Goal: Information Seeking & Learning: Compare options

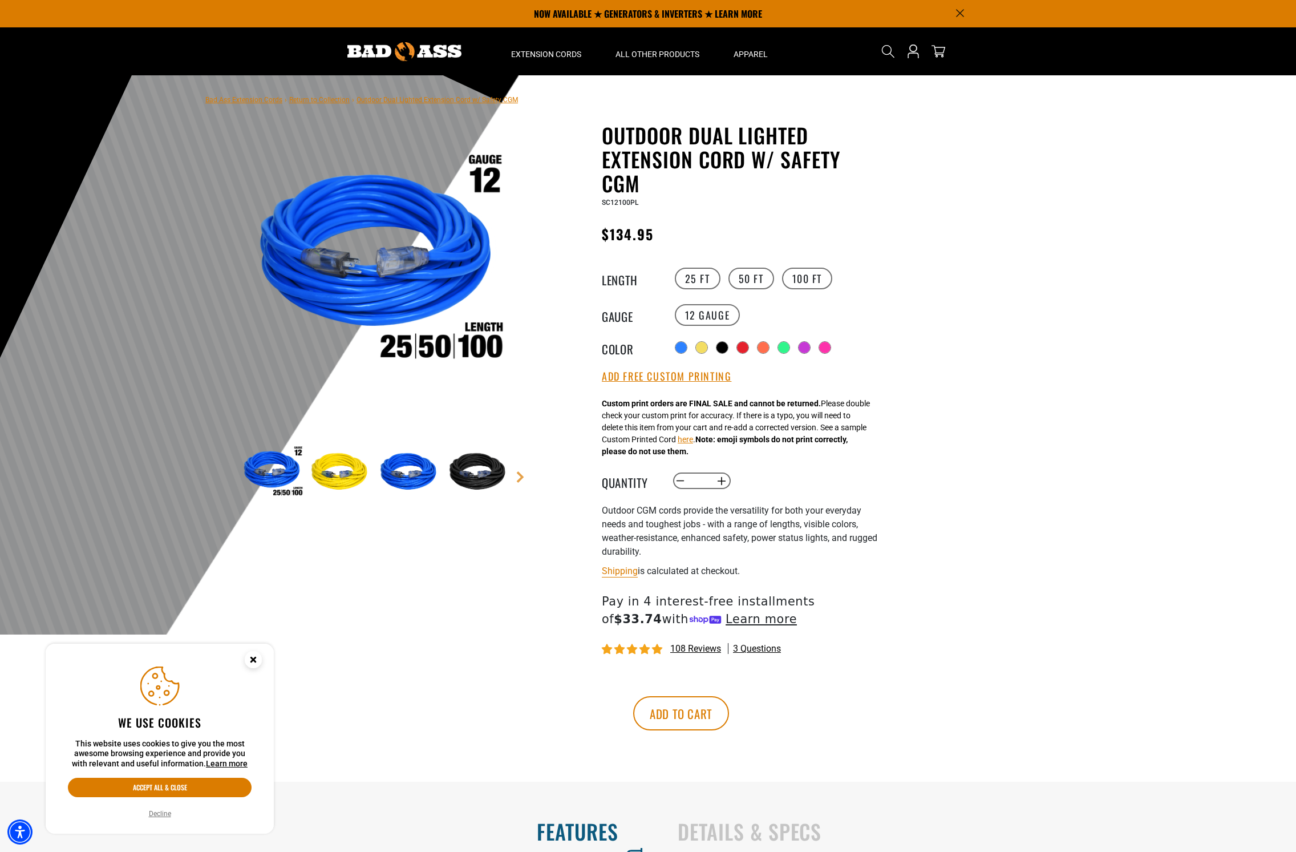
click at [342, 463] on img at bounding box center [341, 472] width 66 height 66
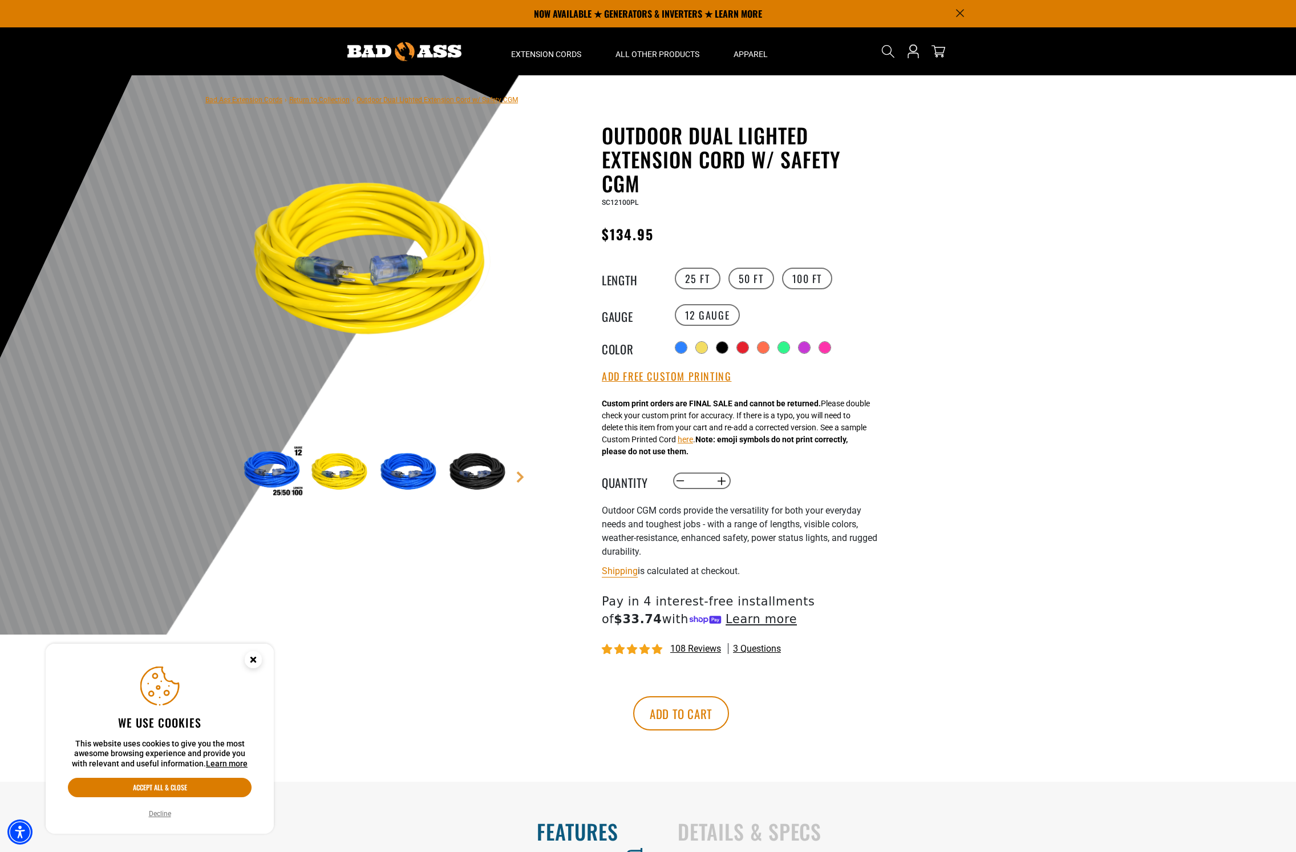
click at [391, 471] on img at bounding box center [410, 472] width 66 height 66
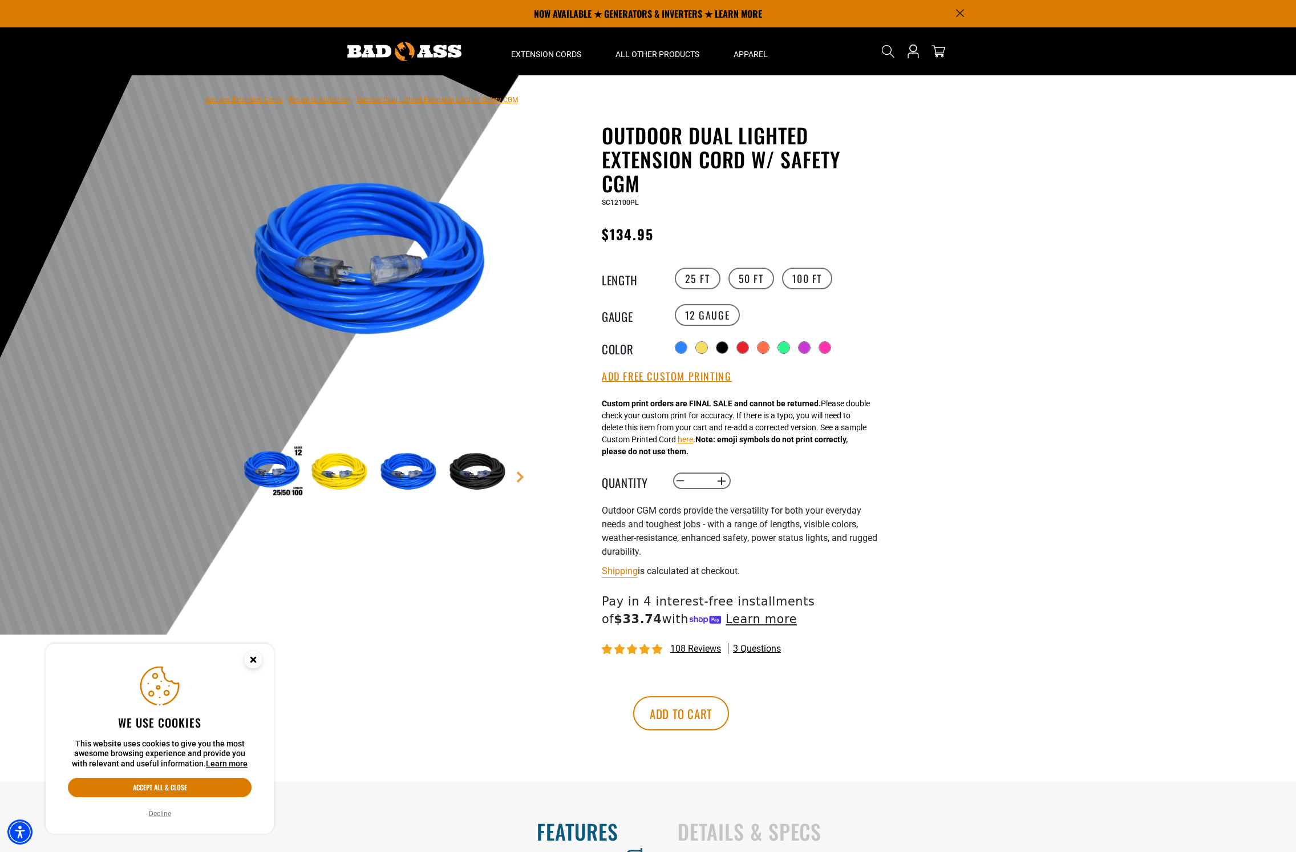
click at [454, 476] on img at bounding box center [479, 472] width 66 height 66
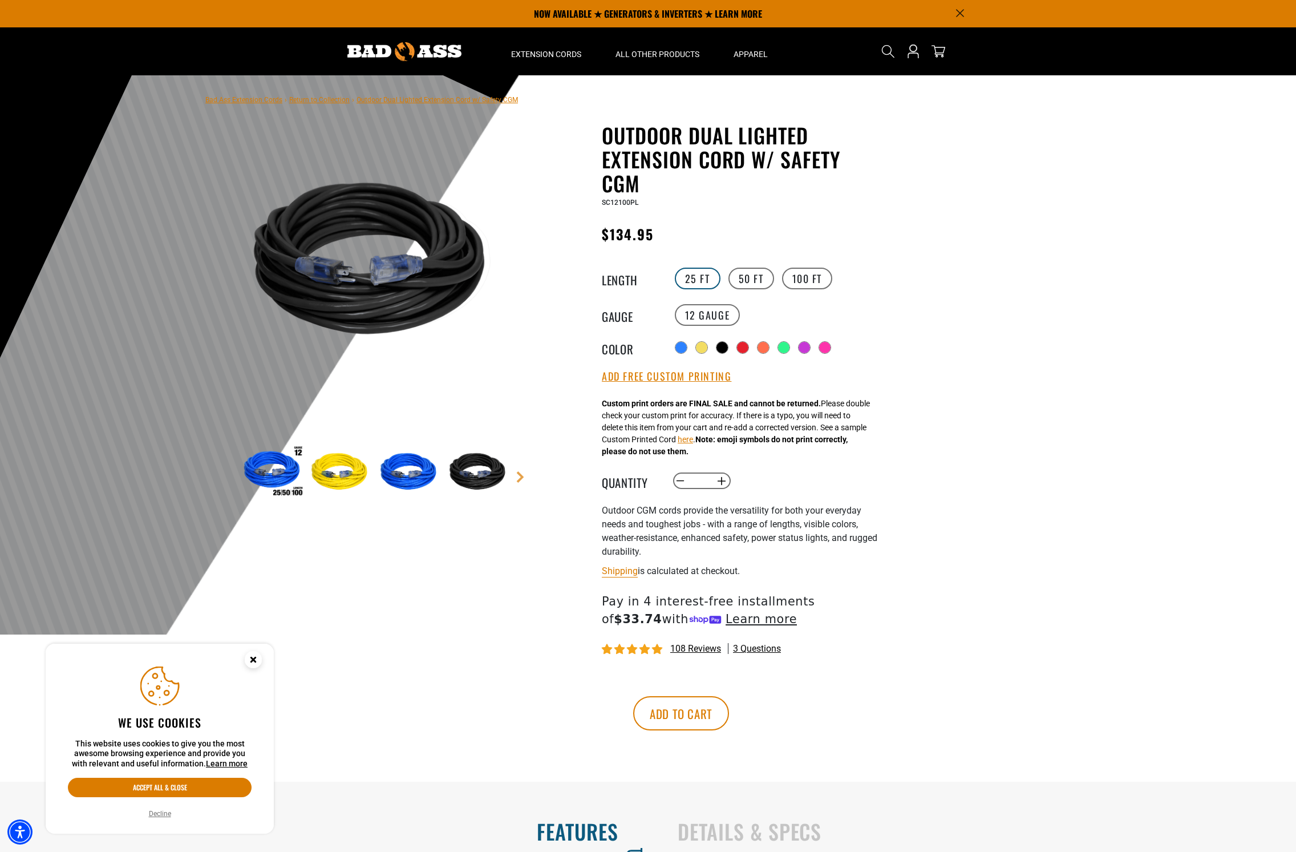
click at [688, 279] on label "25 FT" at bounding box center [698, 278] width 46 height 22
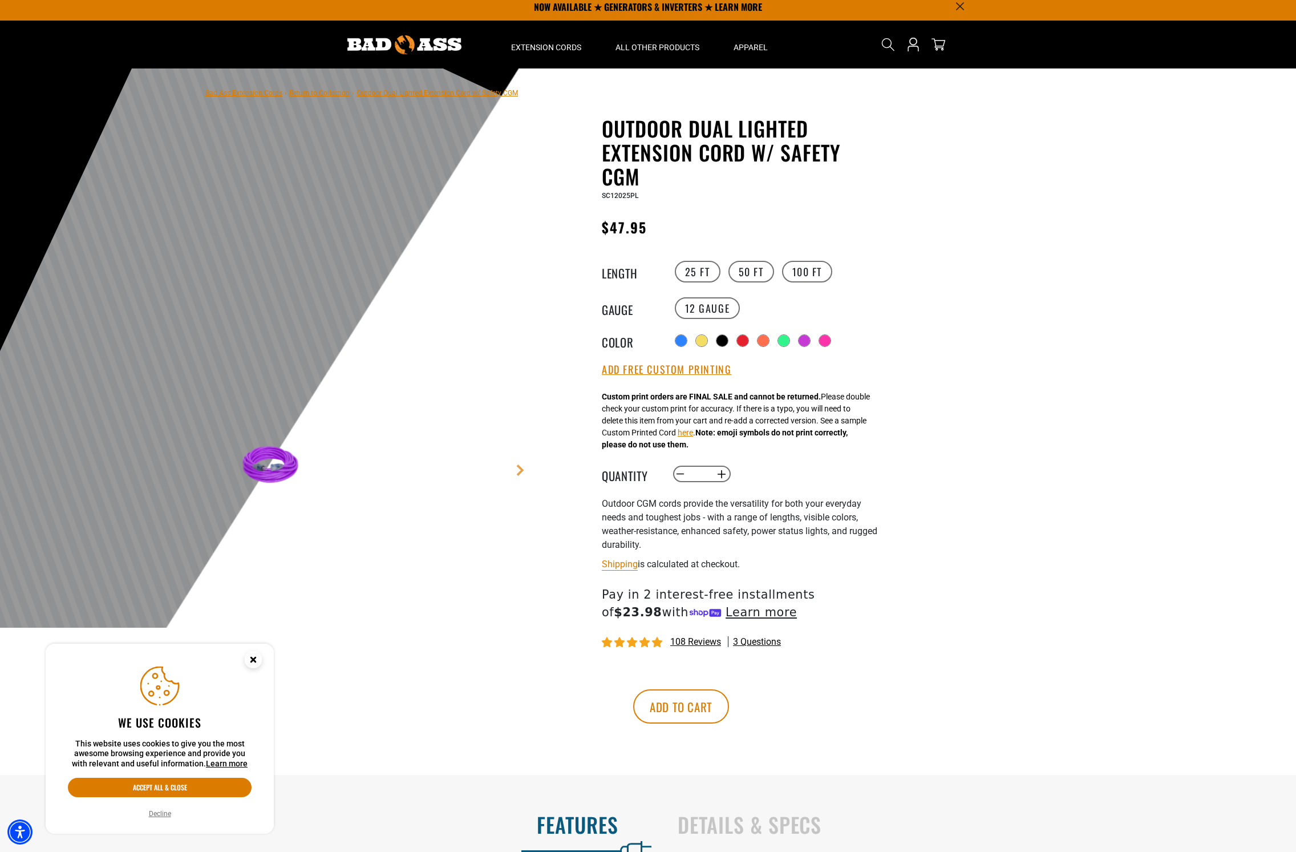
scroll to position [7, 0]
click at [642, 376] on button "Add Free Custom Printing" at bounding box center [666, 369] width 129 height 13
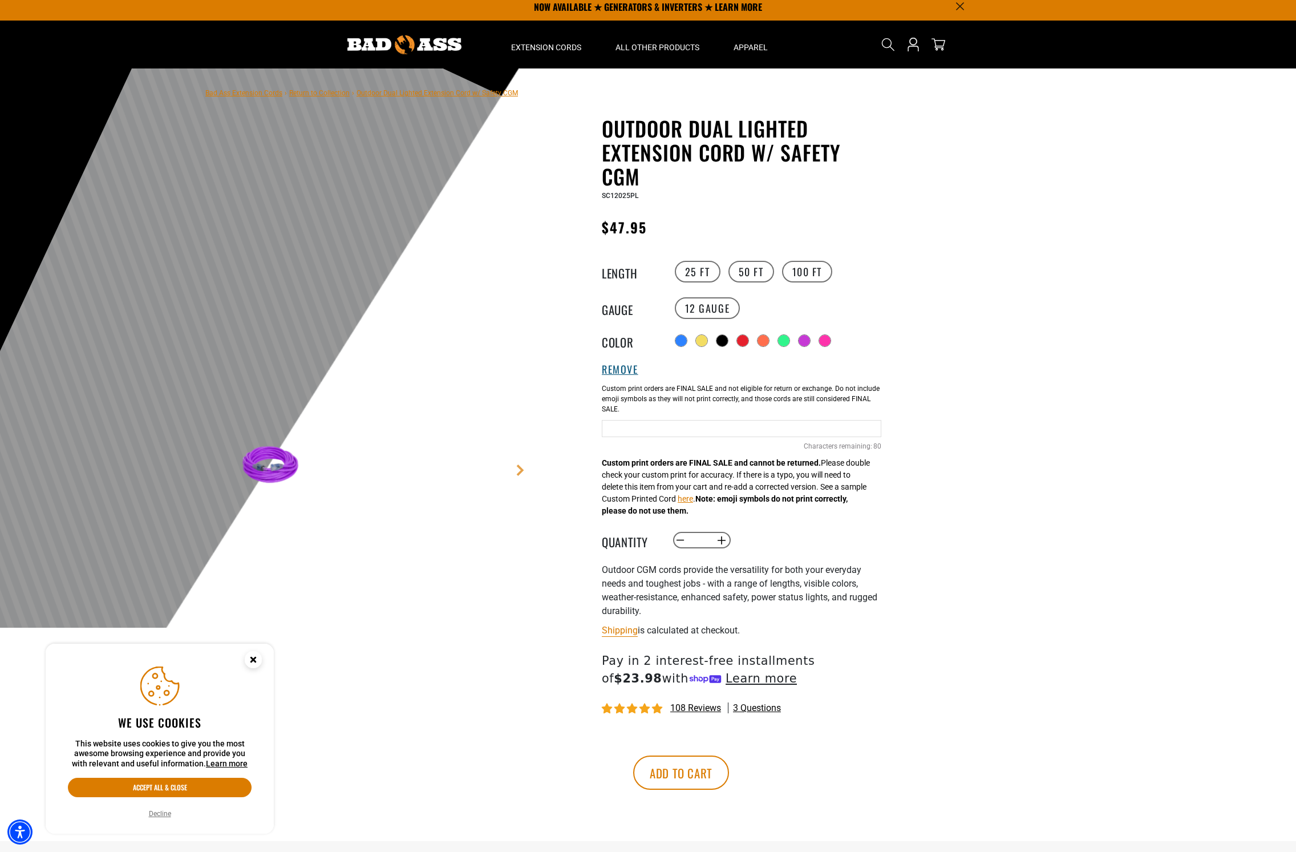
click at [631, 370] on button "Remove" at bounding box center [620, 369] width 37 height 13
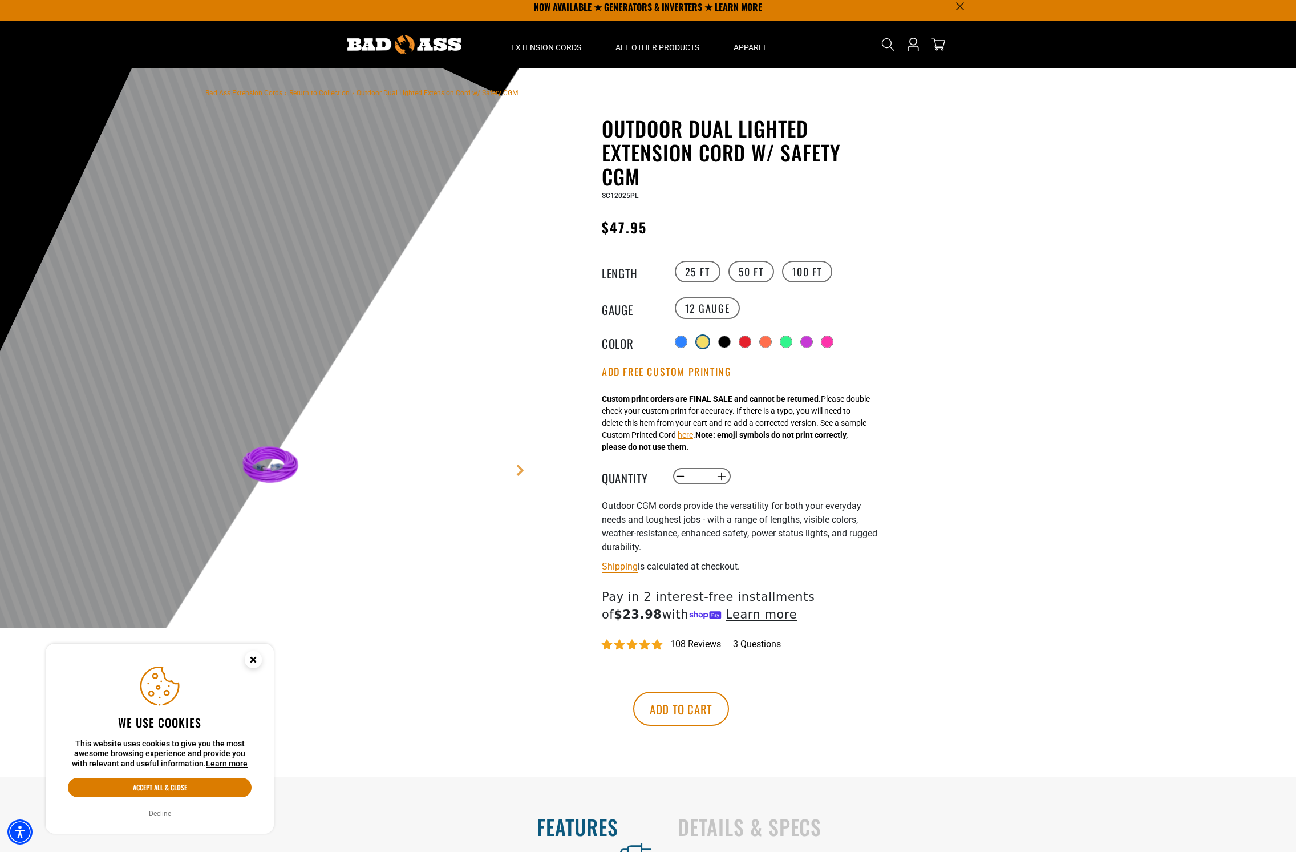
click at [702, 342] on div at bounding box center [702, 341] width 11 height 11
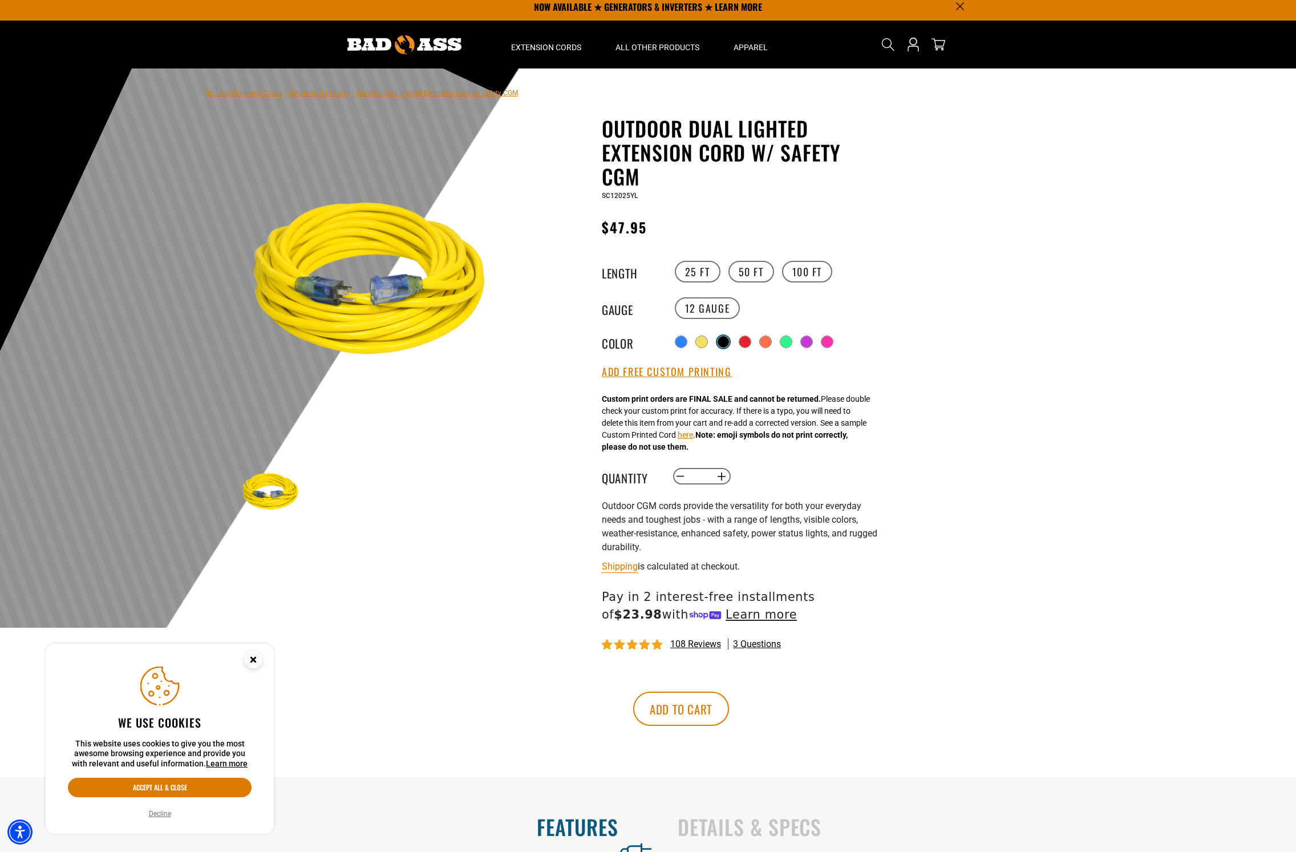
click at [723, 342] on div at bounding box center [722, 341] width 11 height 11
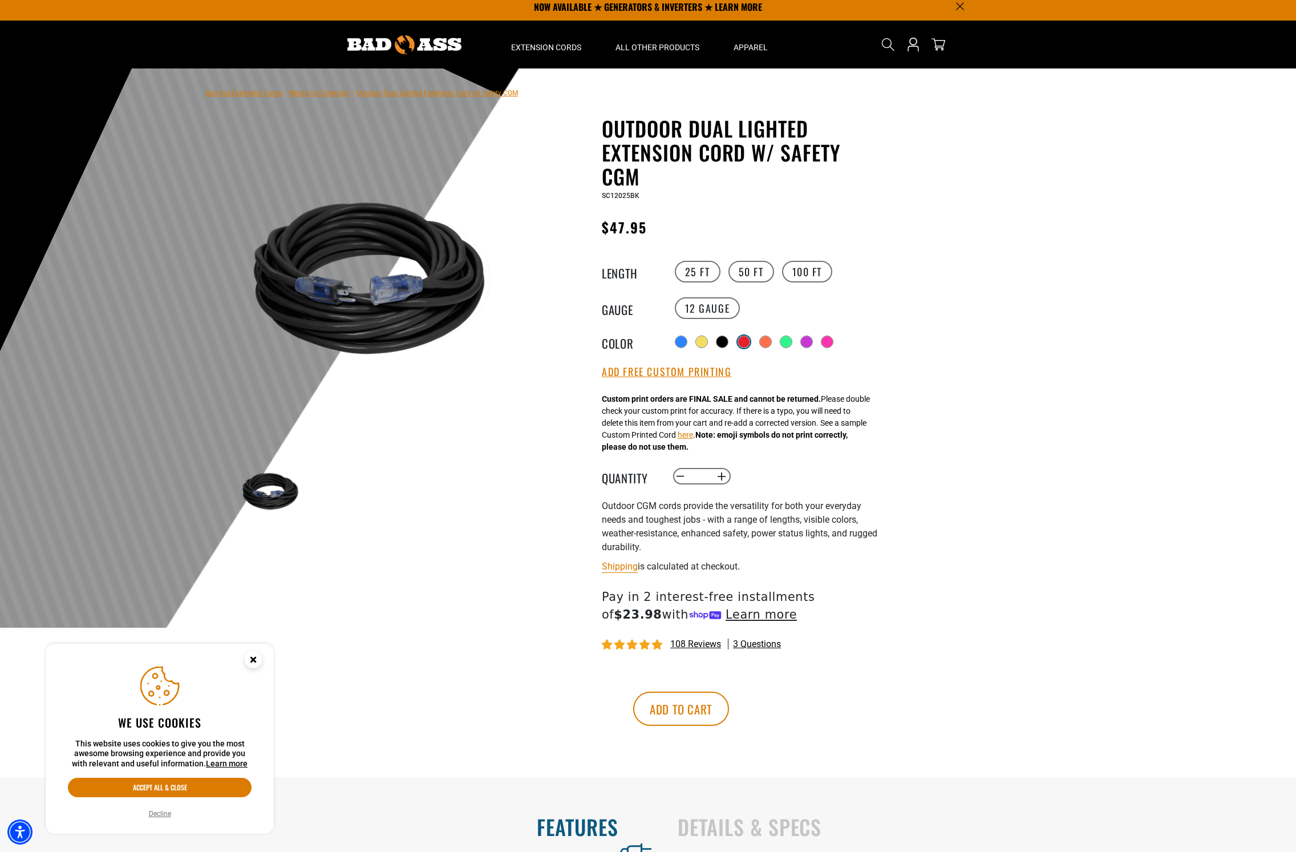
click at [748, 342] on div at bounding box center [743, 341] width 11 height 11
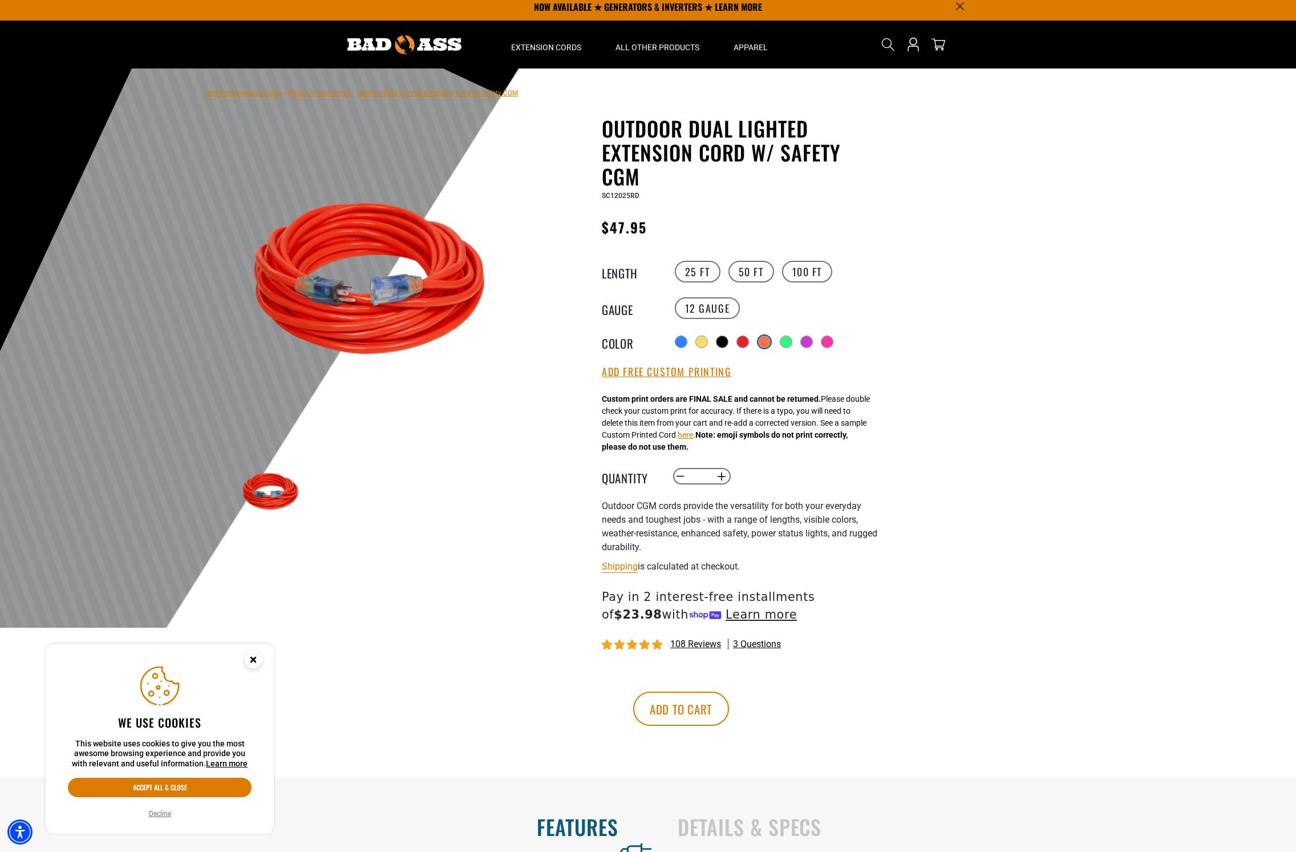
click at [769, 340] on div at bounding box center [764, 341] width 11 height 11
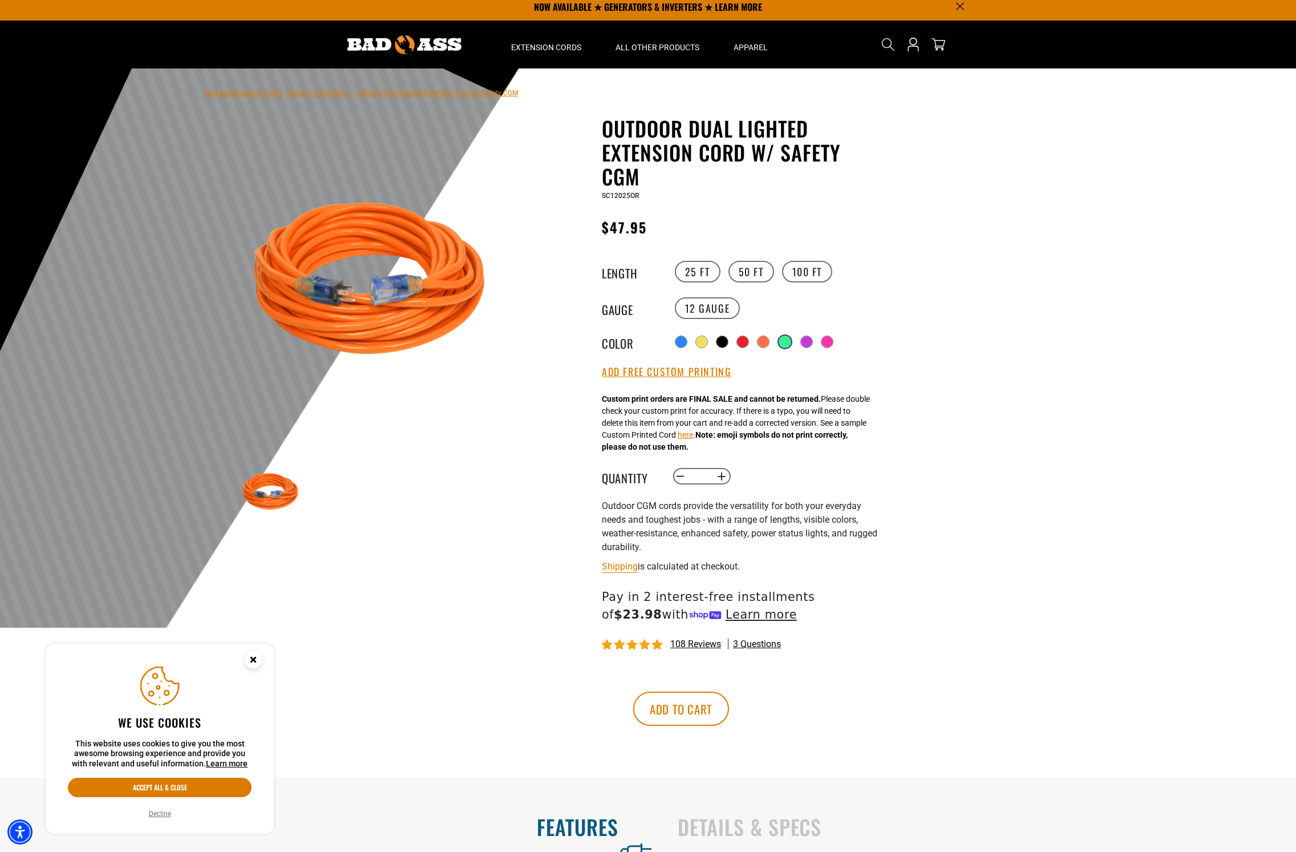
click at [784, 342] on div at bounding box center [784, 341] width 11 height 11
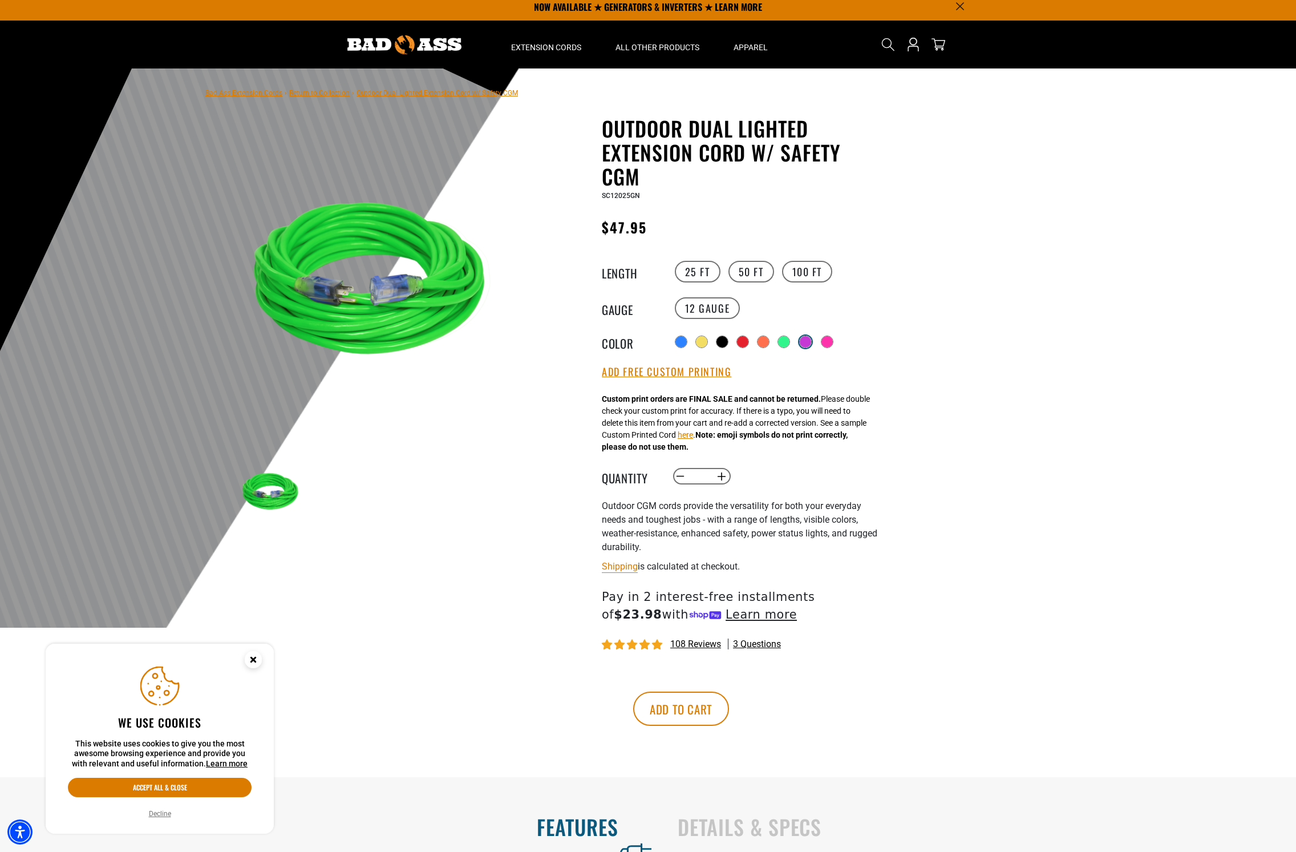
click at [802, 343] on div at bounding box center [805, 341] width 11 height 11
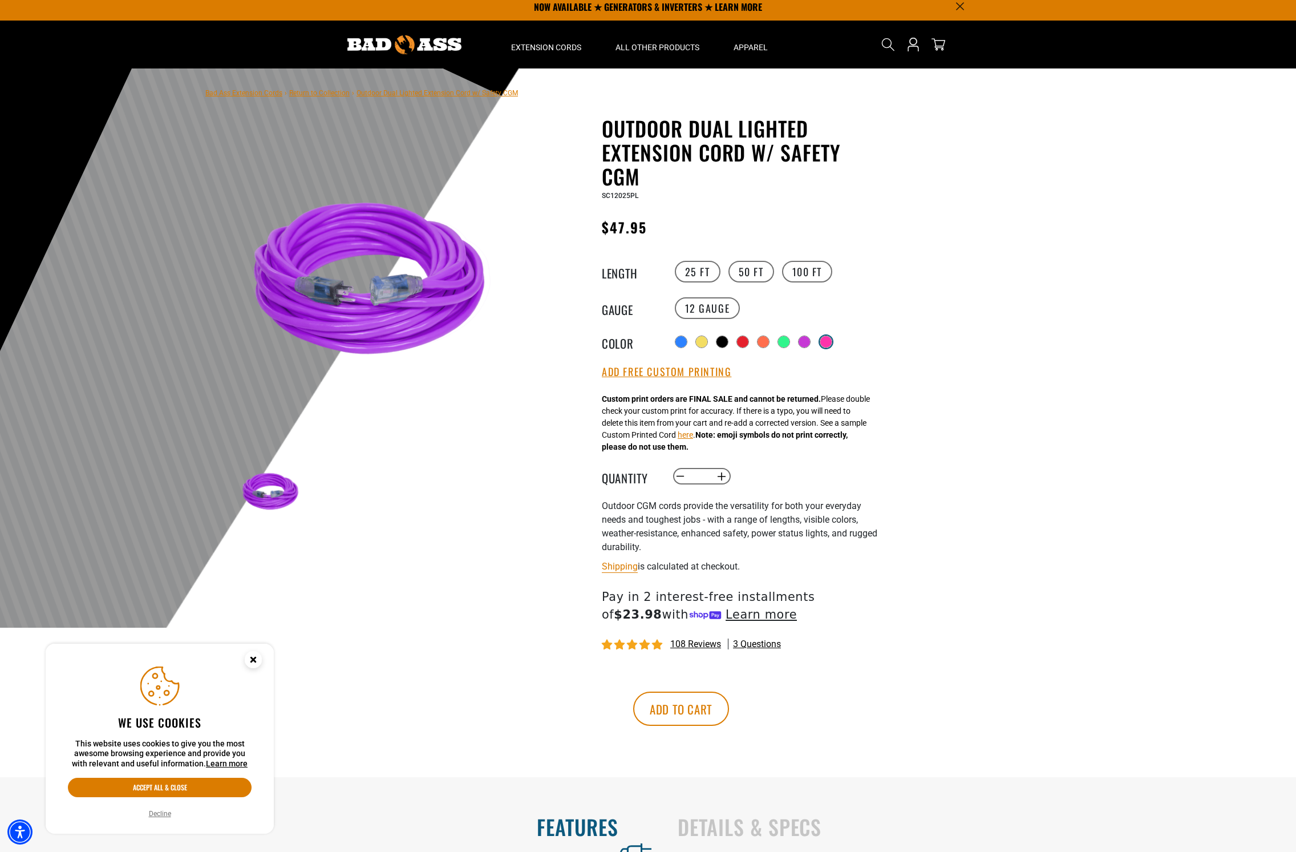
click at [829, 344] on div at bounding box center [825, 341] width 11 height 11
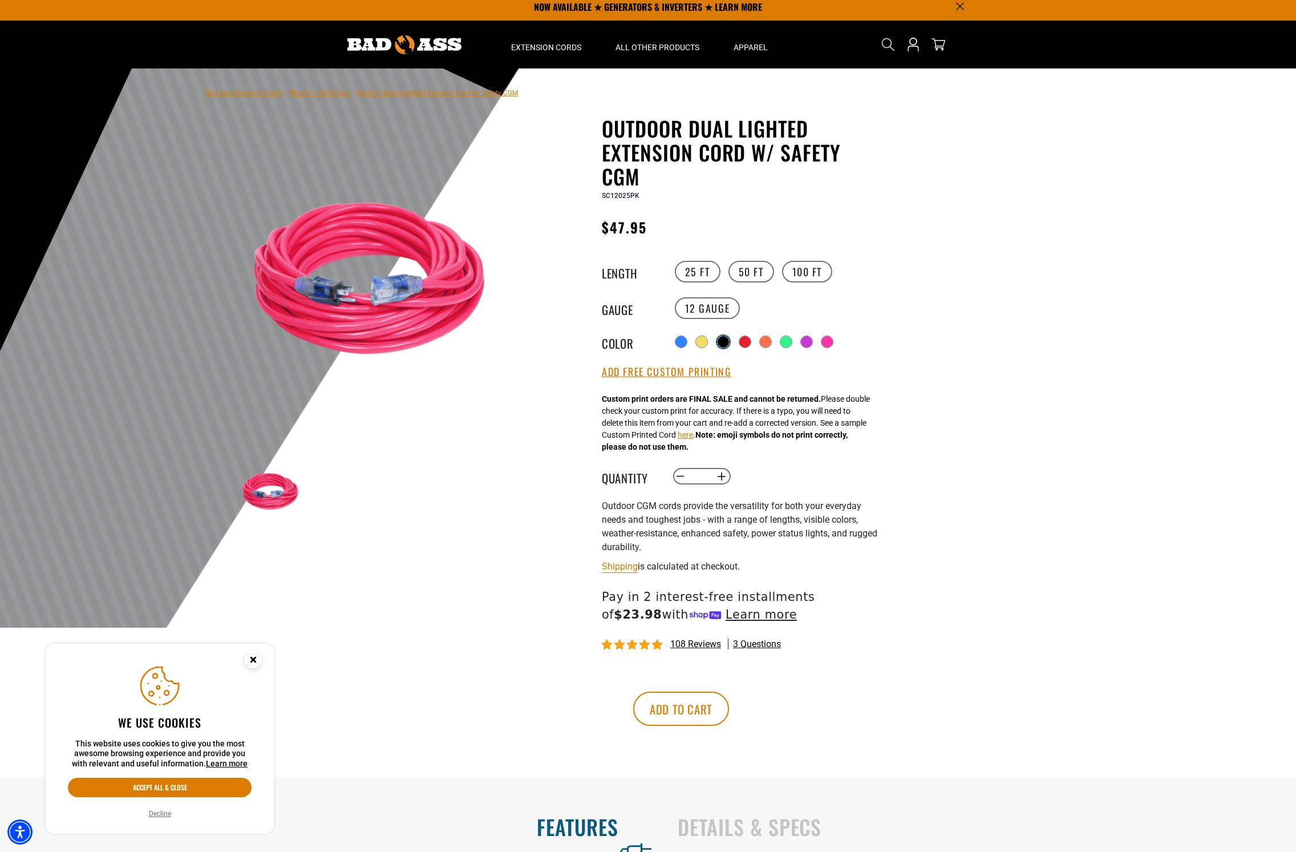
click at [721, 340] on div at bounding box center [722, 341] width 11 height 11
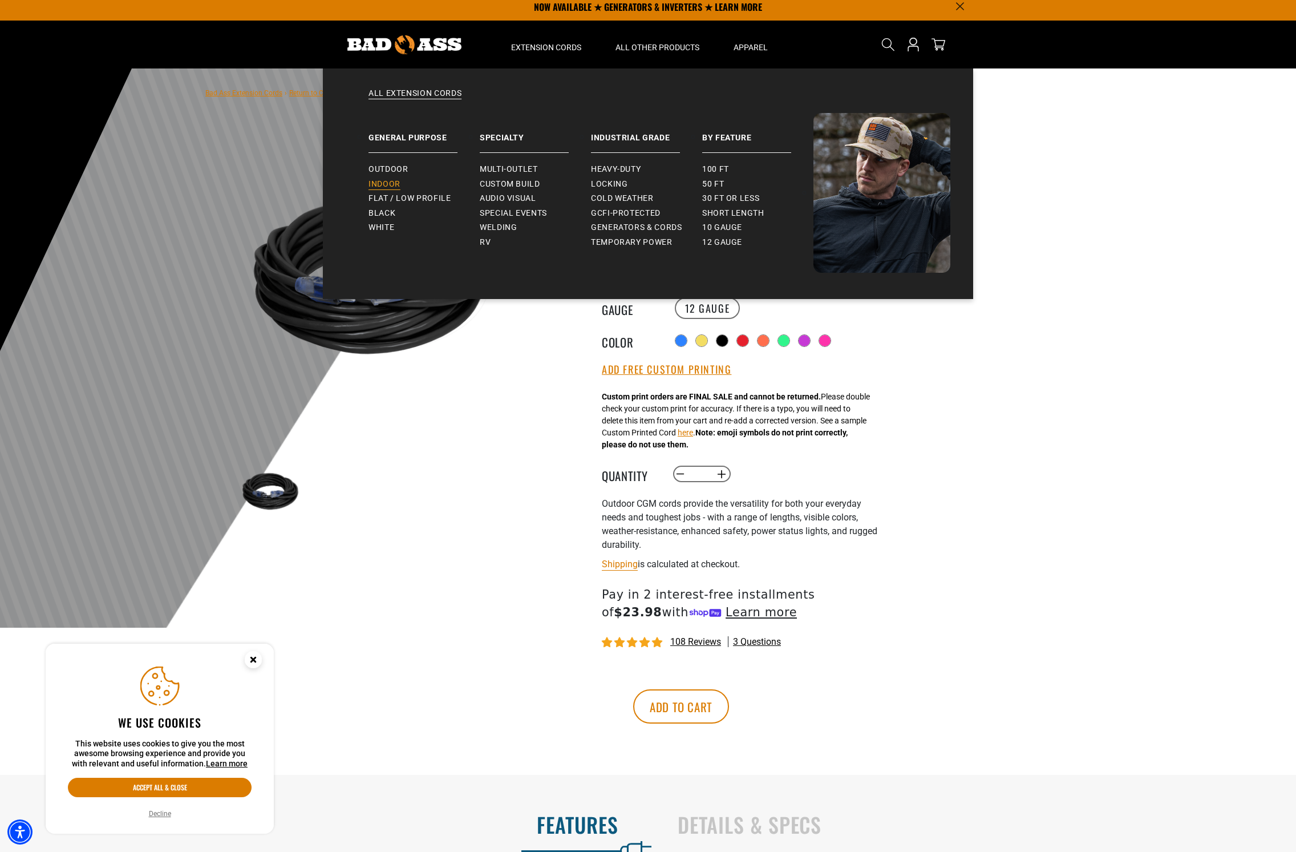
click at [378, 180] on span "Indoor" at bounding box center [384, 184] width 32 height 10
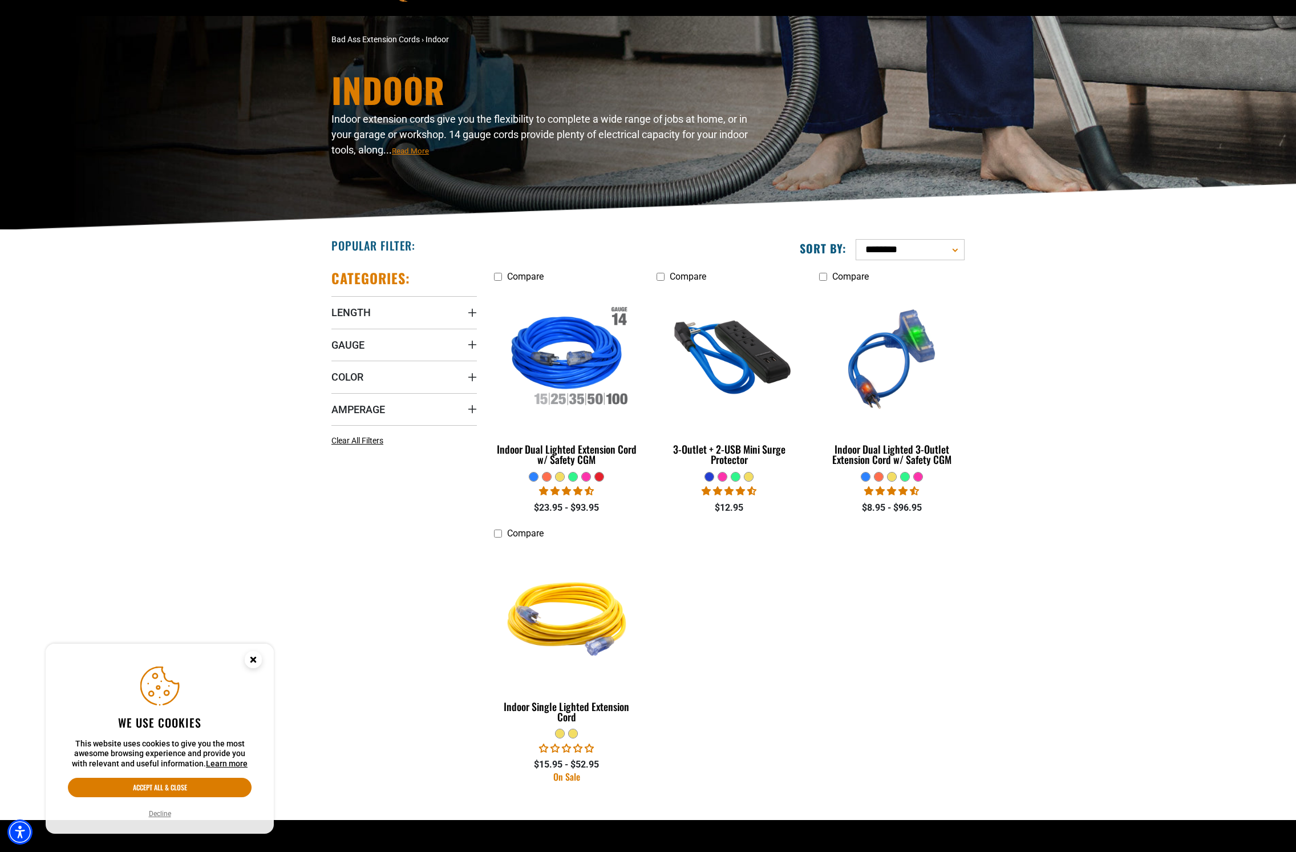
scroll to position [69, 0]
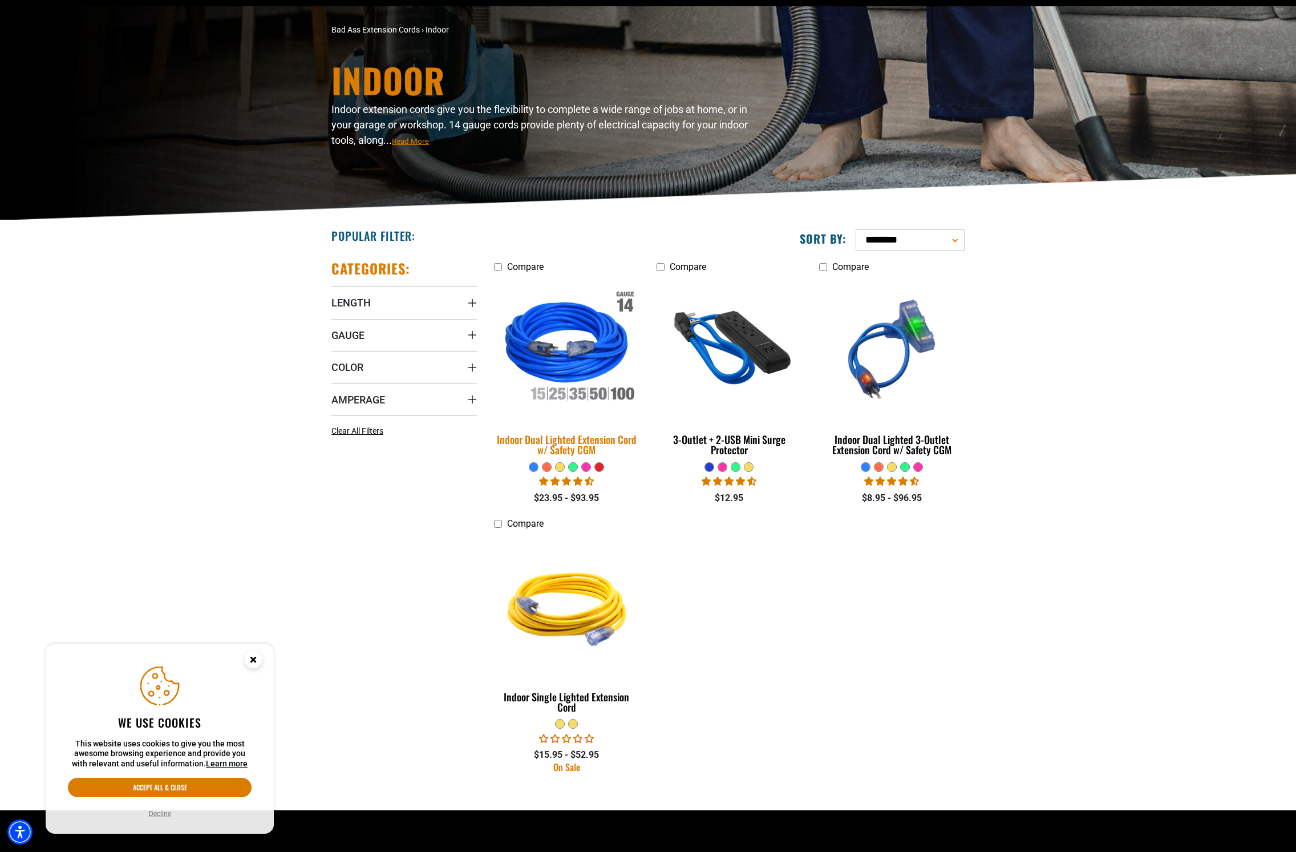
click at [546, 446] on div "Indoor Dual Lighted Extension Cord w/ Safety CGM" at bounding box center [566, 444] width 145 height 21
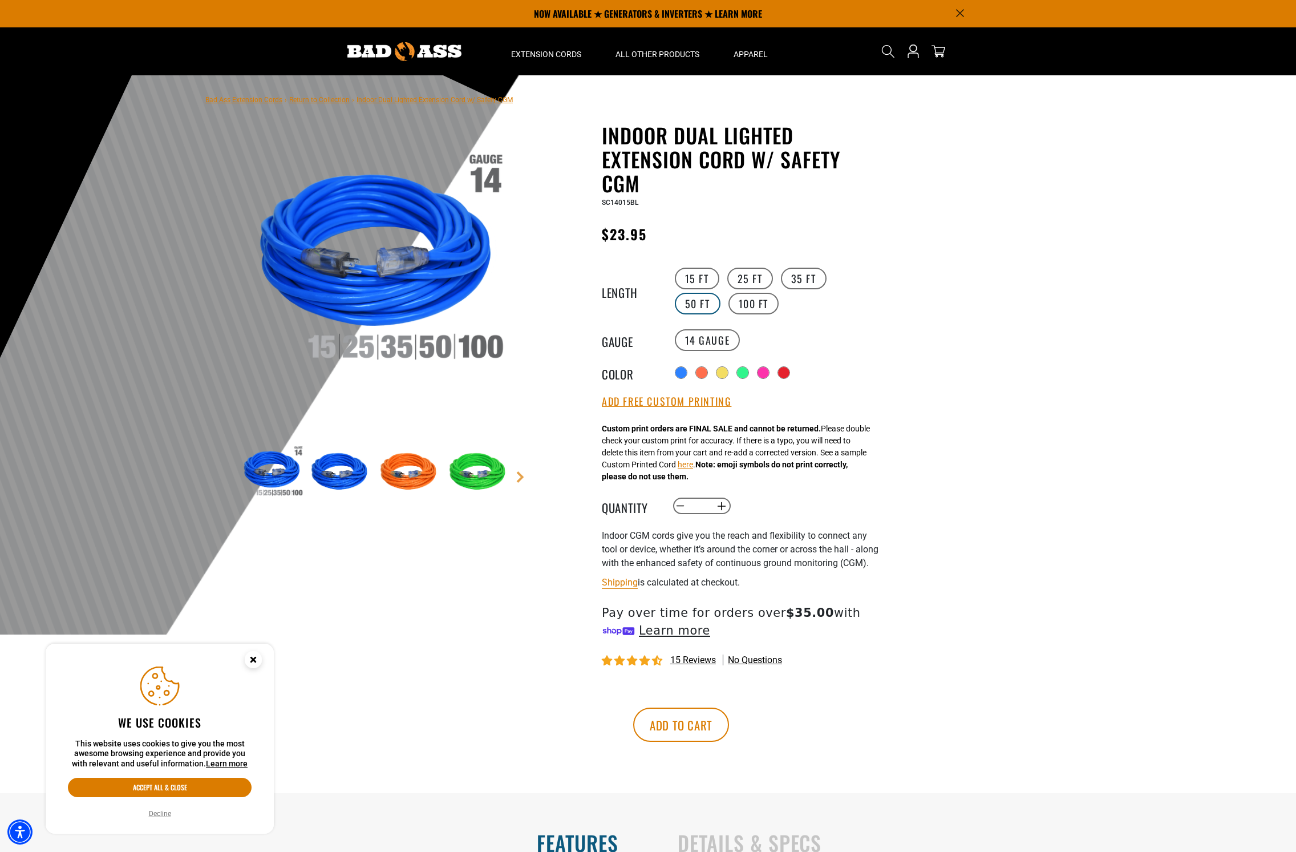
click at [720, 293] on label "50 FT" at bounding box center [698, 304] width 46 height 22
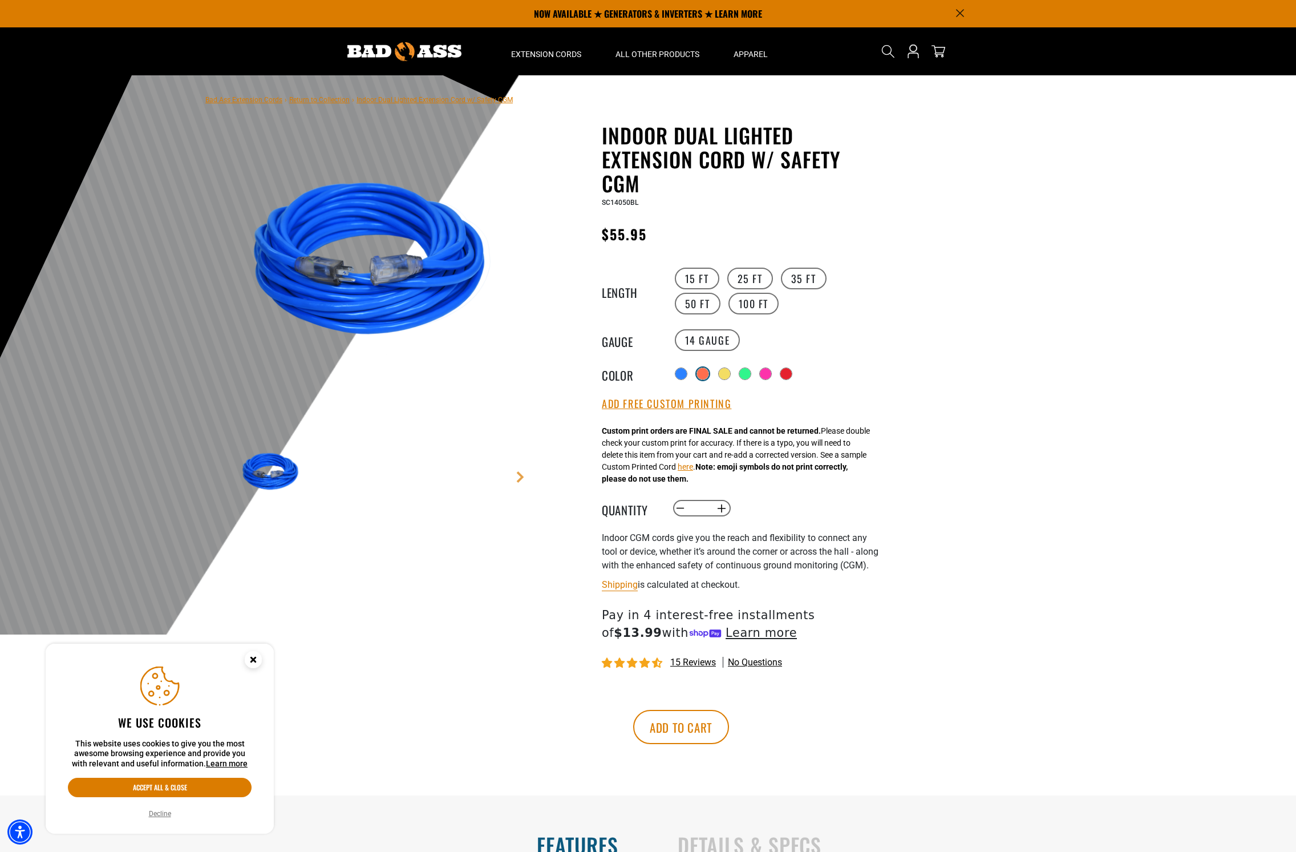
click at [702, 371] on div at bounding box center [702, 373] width 11 height 11
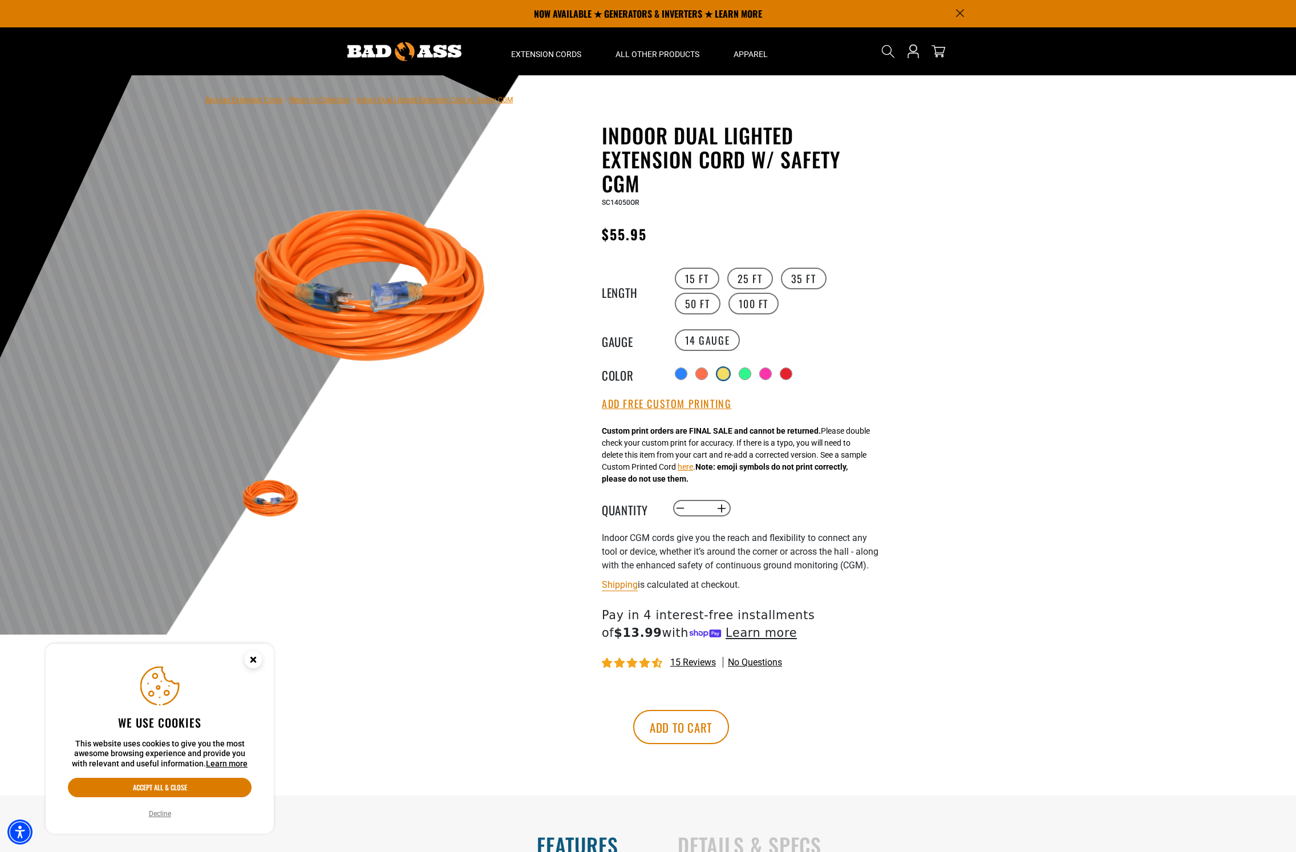
click at [726, 373] on div at bounding box center [722, 373] width 11 height 11
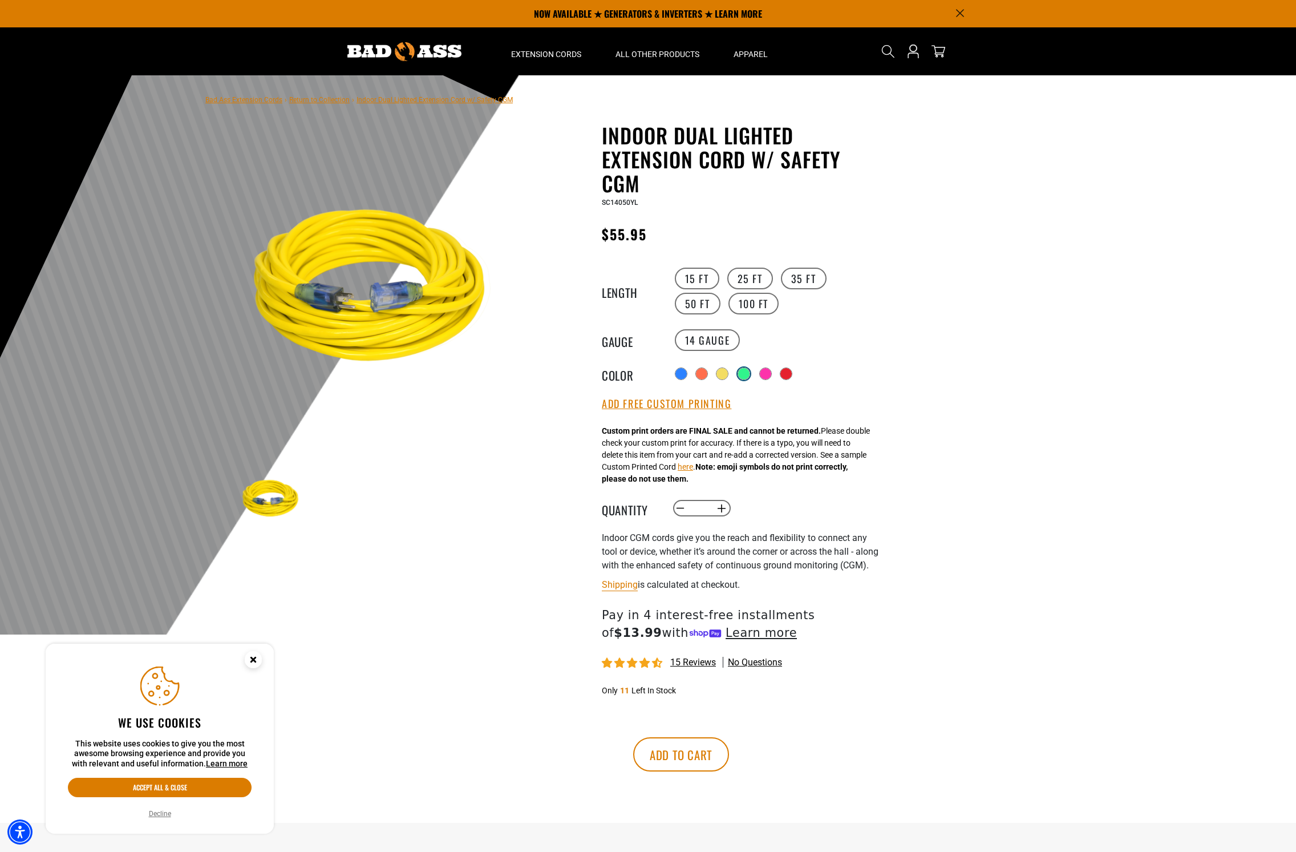
click at [746, 372] on div at bounding box center [743, 373] width 11 height 11
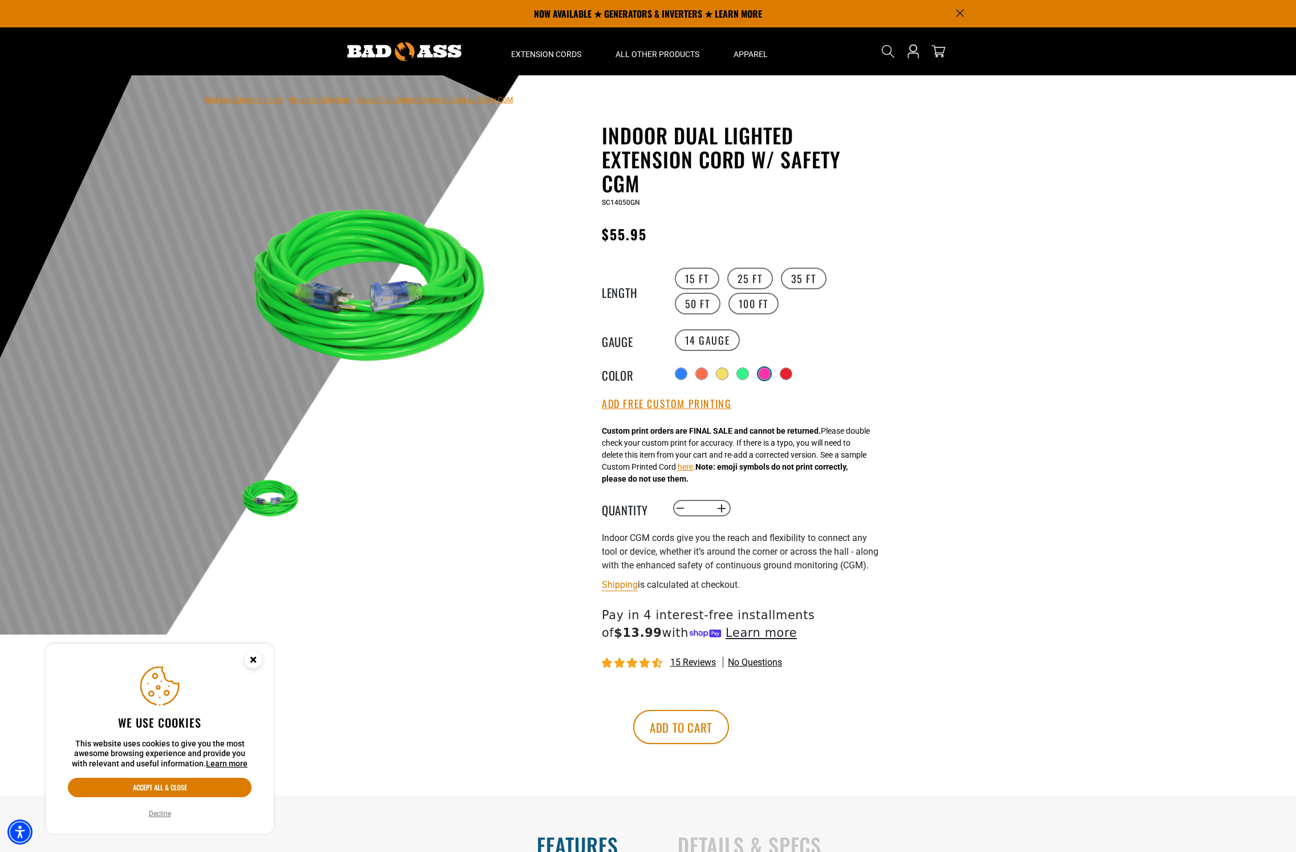
click at [768, 375] on div at bounding box center [764, 373] width 11 height 11
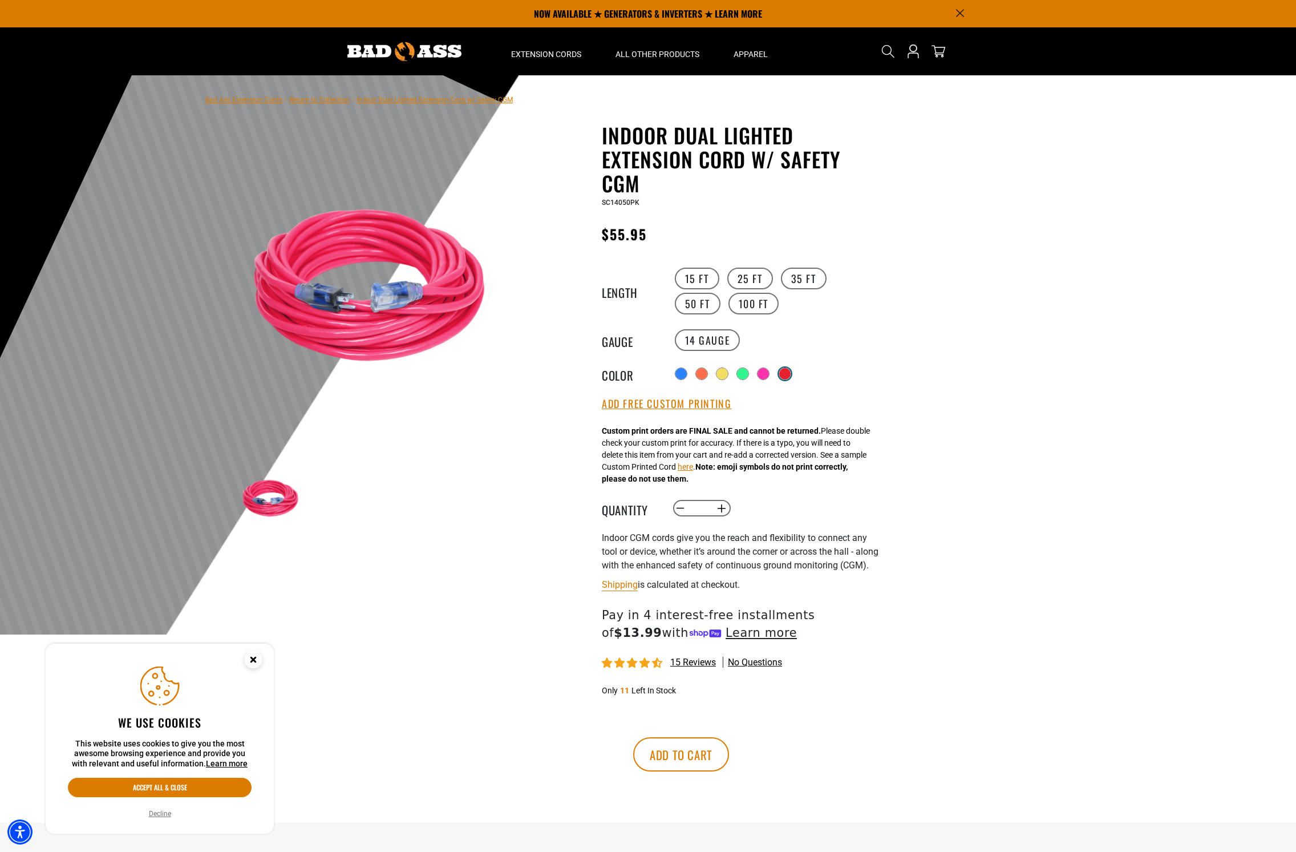
click at [787, 373] on div at bounding box center [784, 373] width 11 height 11
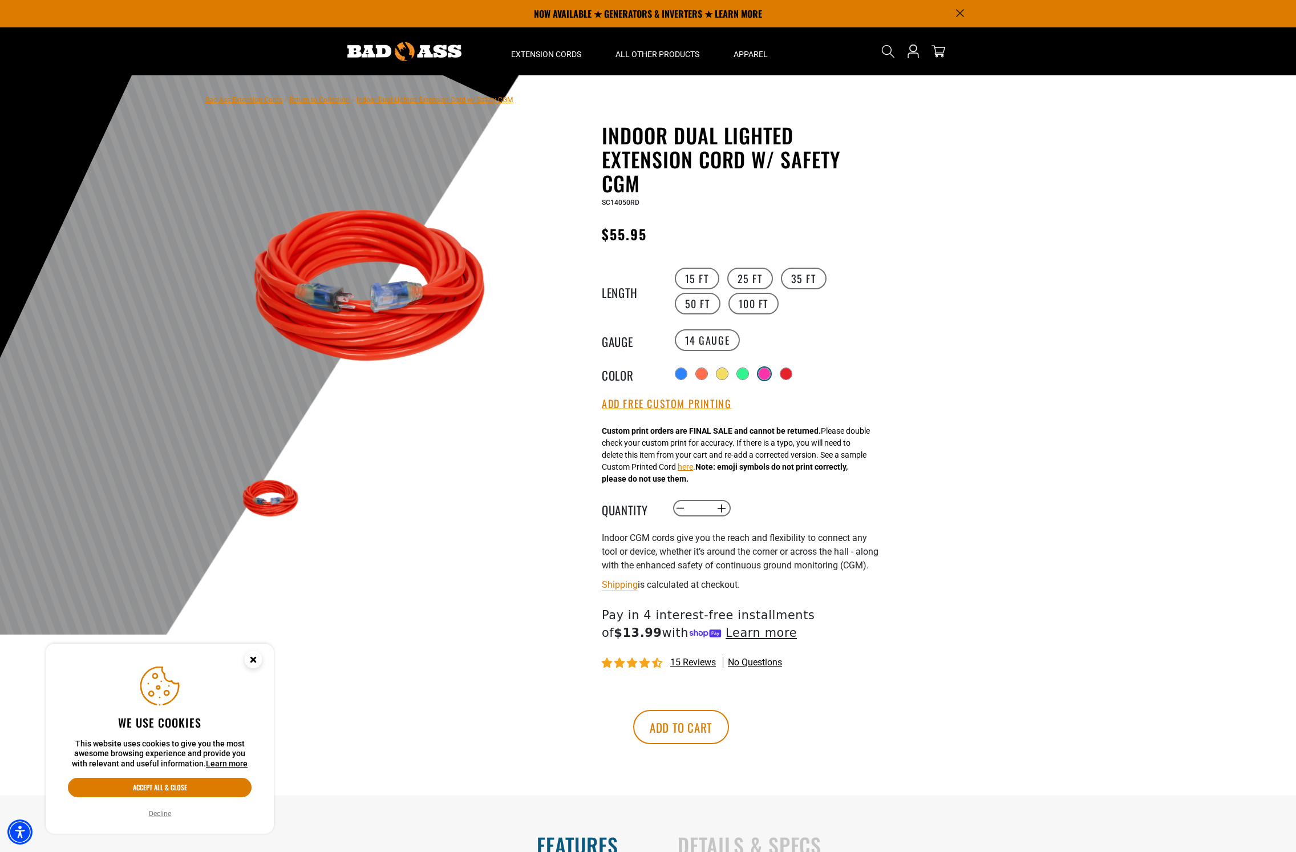
click at [761, 371] on div at bounding box center [764, 373] width 11 height 11
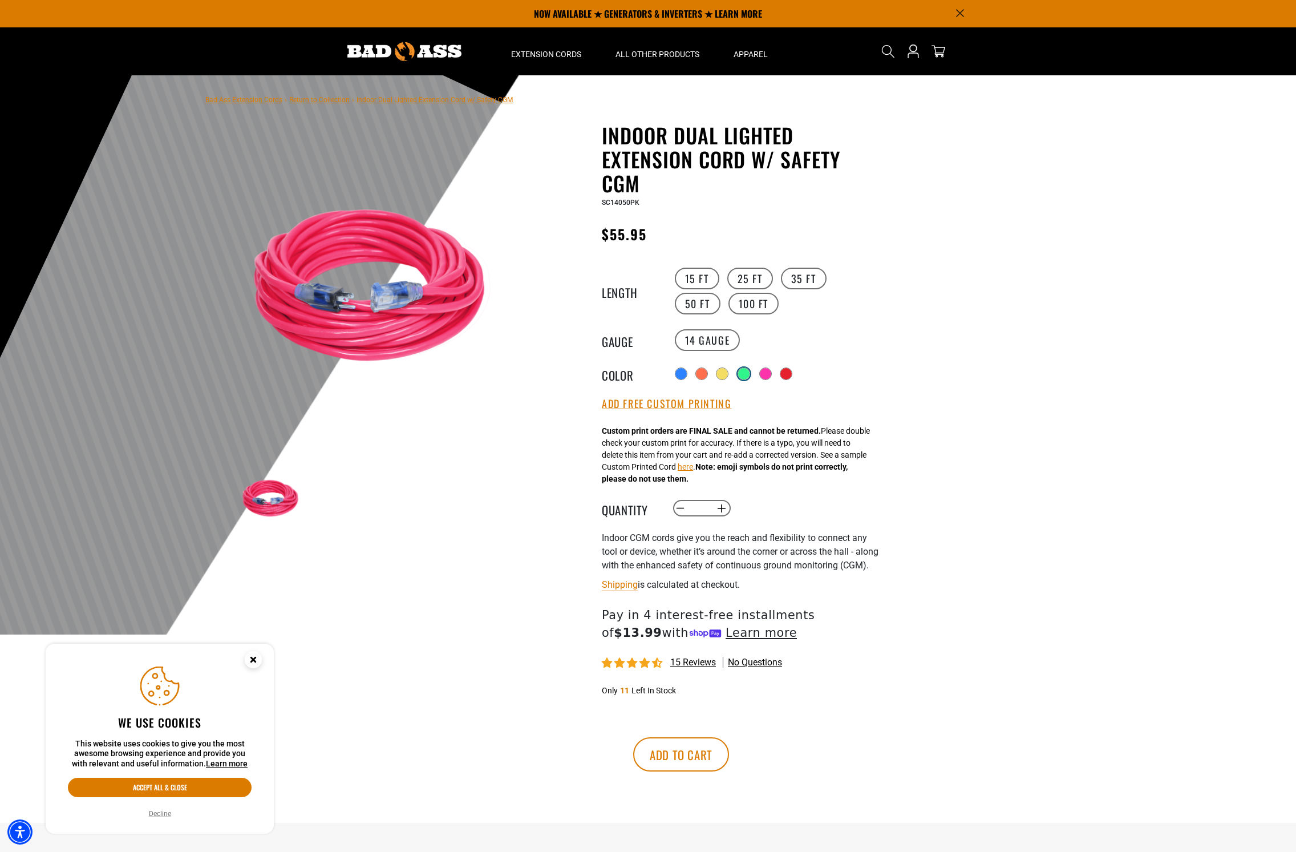
click at [738, 372] on div at bounding box center [743, 373] width 11 height 11
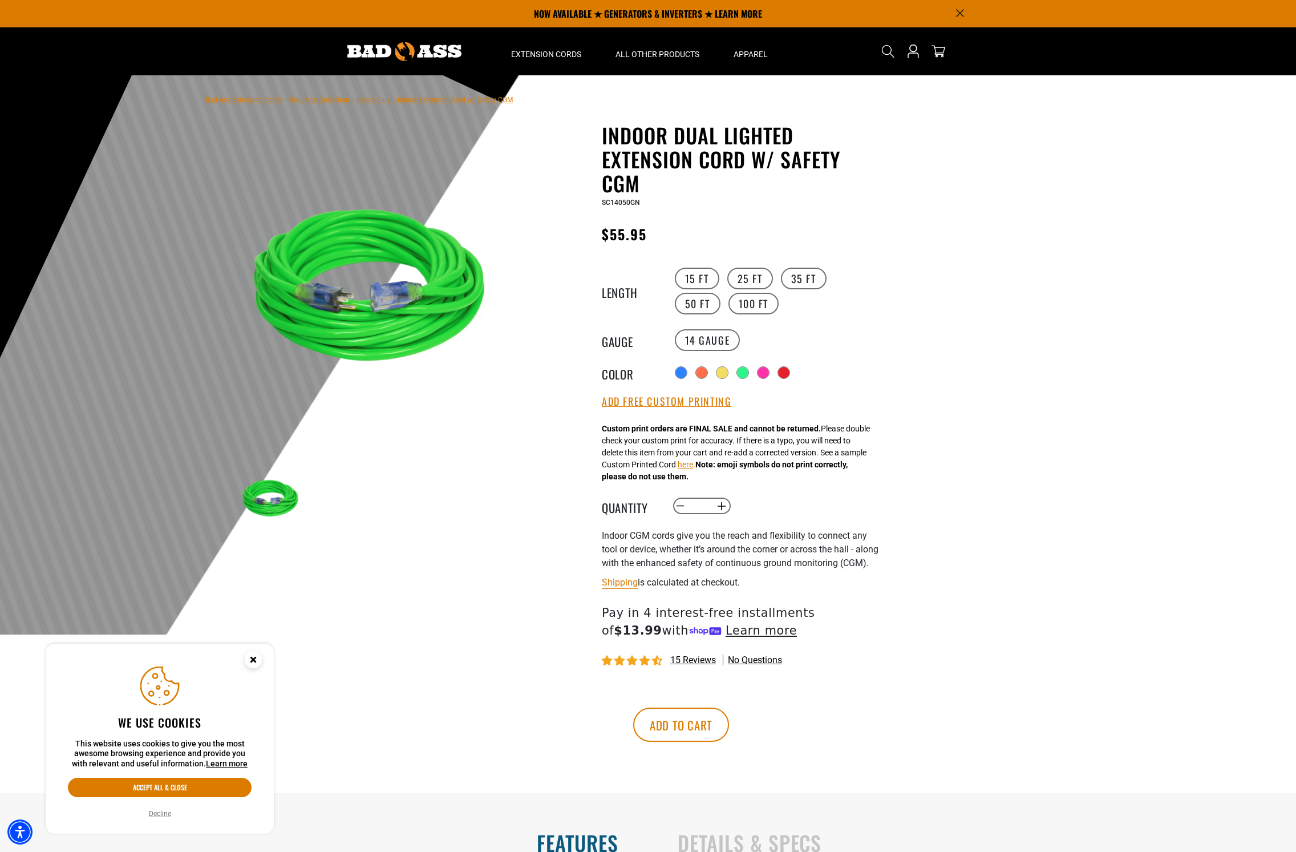
click at [687, 370] on div "Radio button Radio button Radio button Radio button Radio button Radio button" at bounding box center [777, 372] width 210 height 18
click at [685, 370] on div at bounding box center [681, 373] width 11 height 11
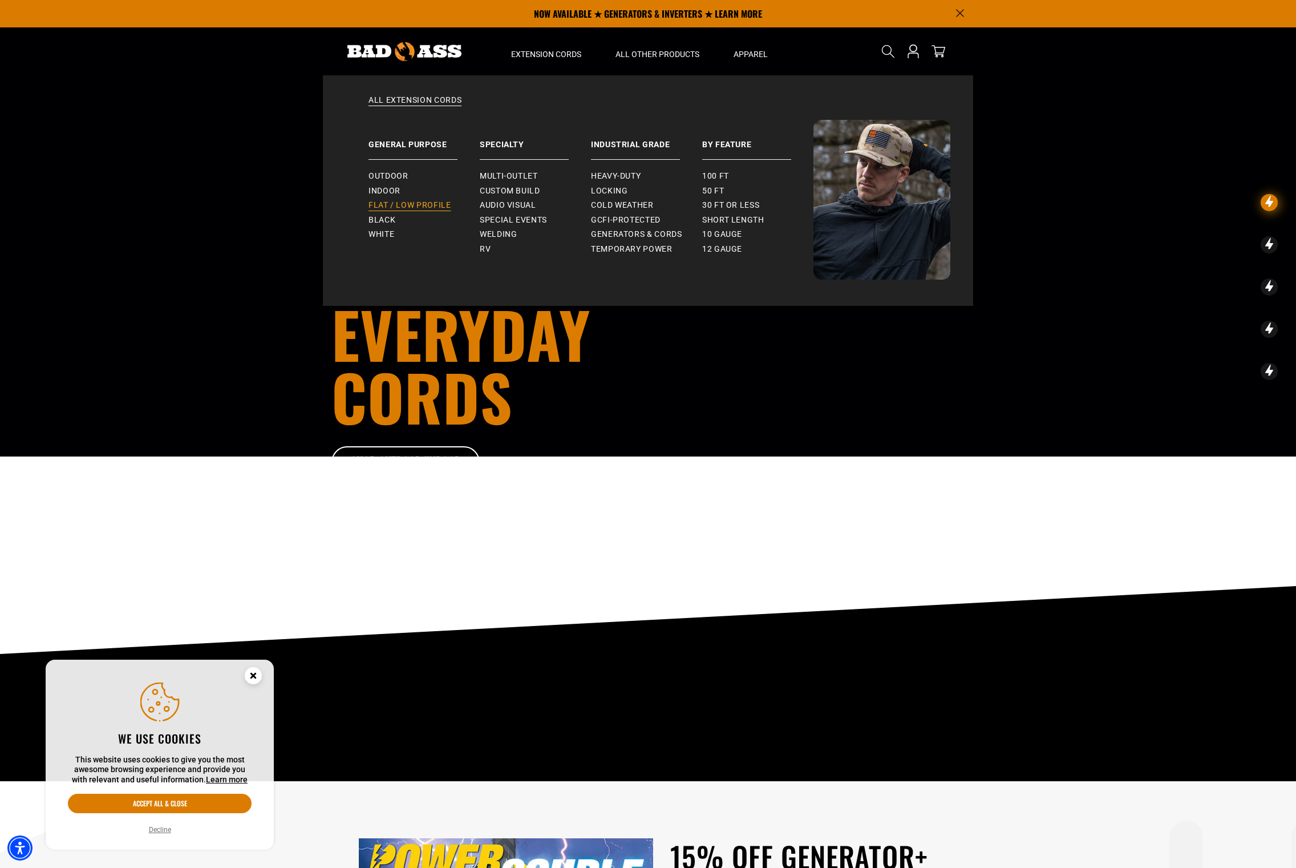
click at [380, 201] on span "Flat / Low Profile" at bounding box center [409, 205] width 83 height 10
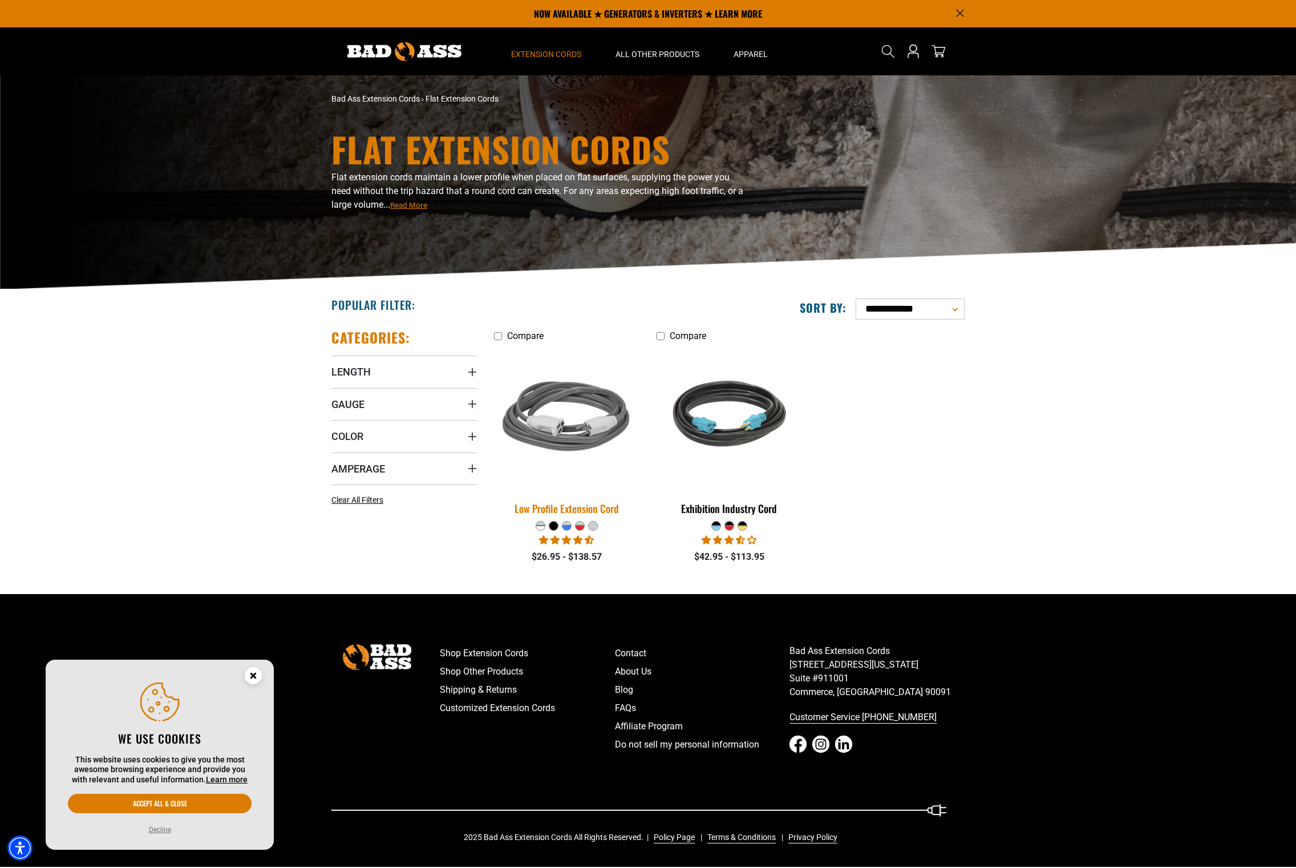
click at [546, 391] on img at bounding box center [567, 418] width 160 height 146
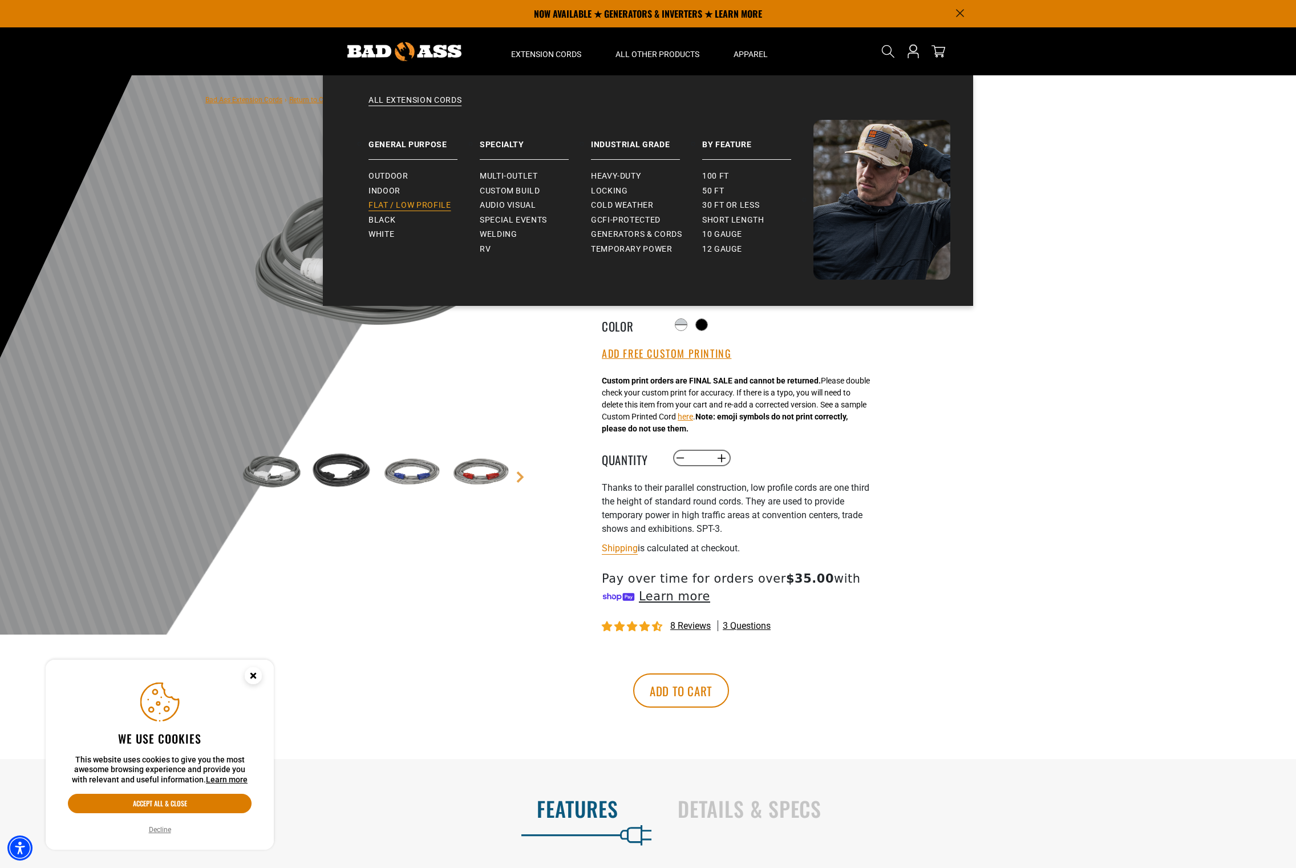
click at [403, 205] on span "Flat / Low Profile" at bounding box center [409, 205] width 83 height 10
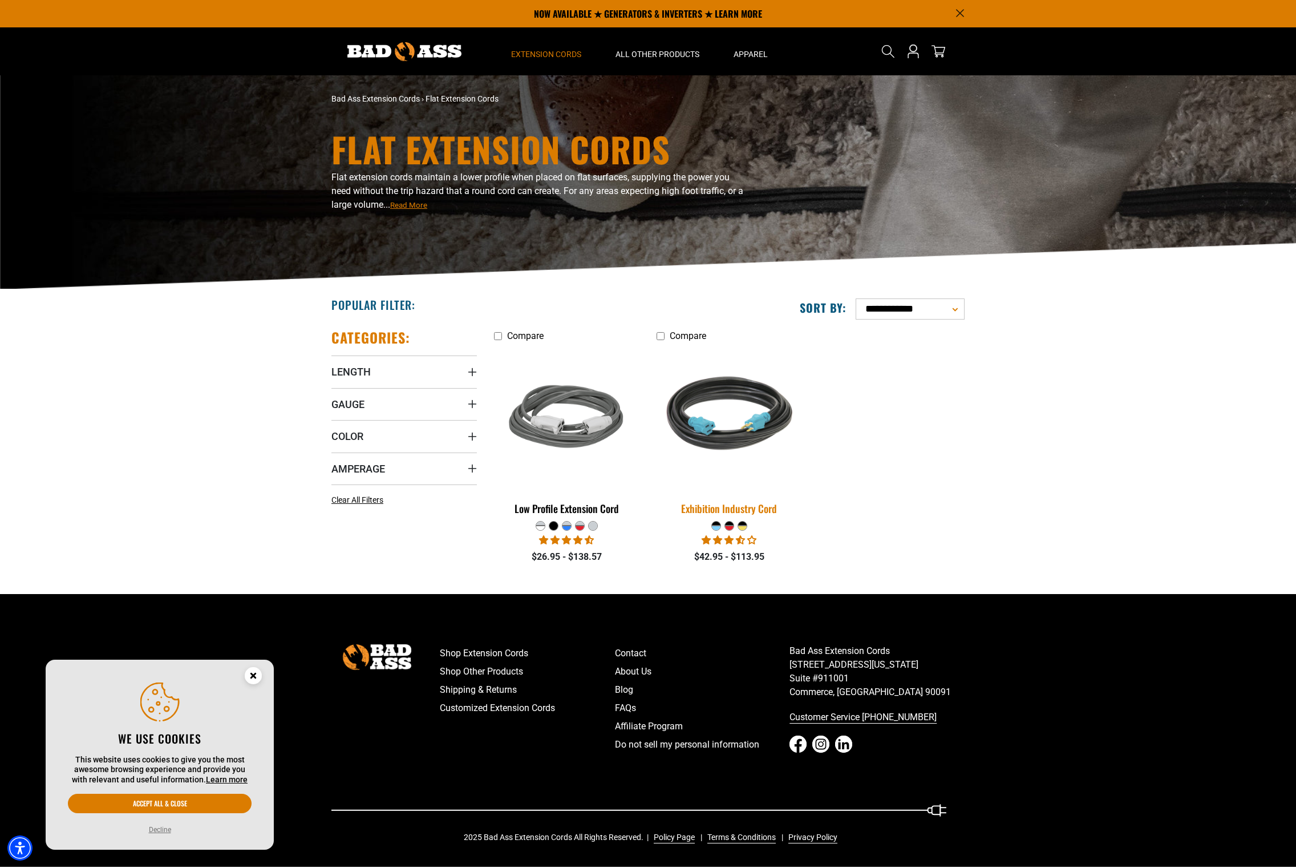
click at [766, 408] on img at bounding box center [729, 418] width 160 height 146
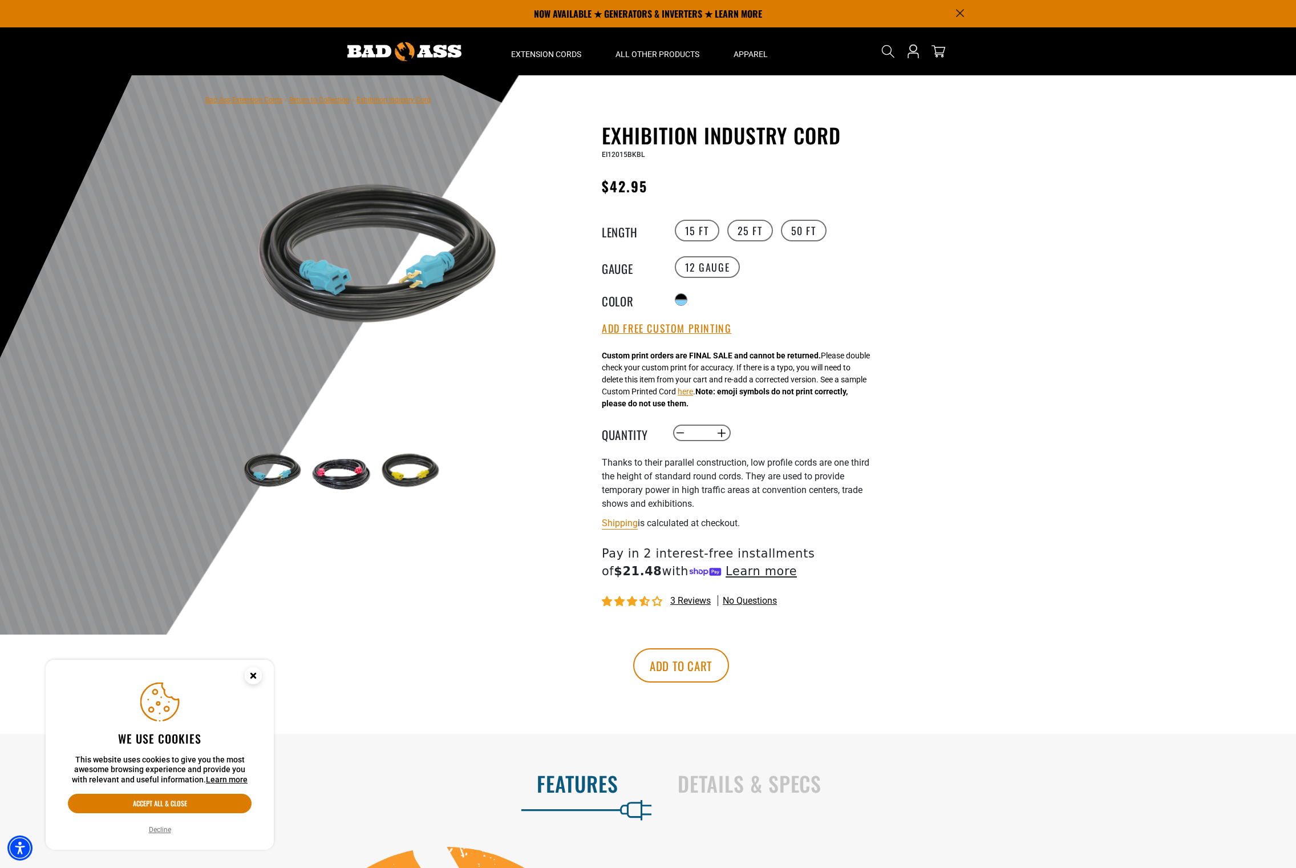
click at [392, 302] on img at bounding box center [376, 262] width 275 height 275
click at [334, 483] on img at bounding box center [341, 472] width 66 height 66
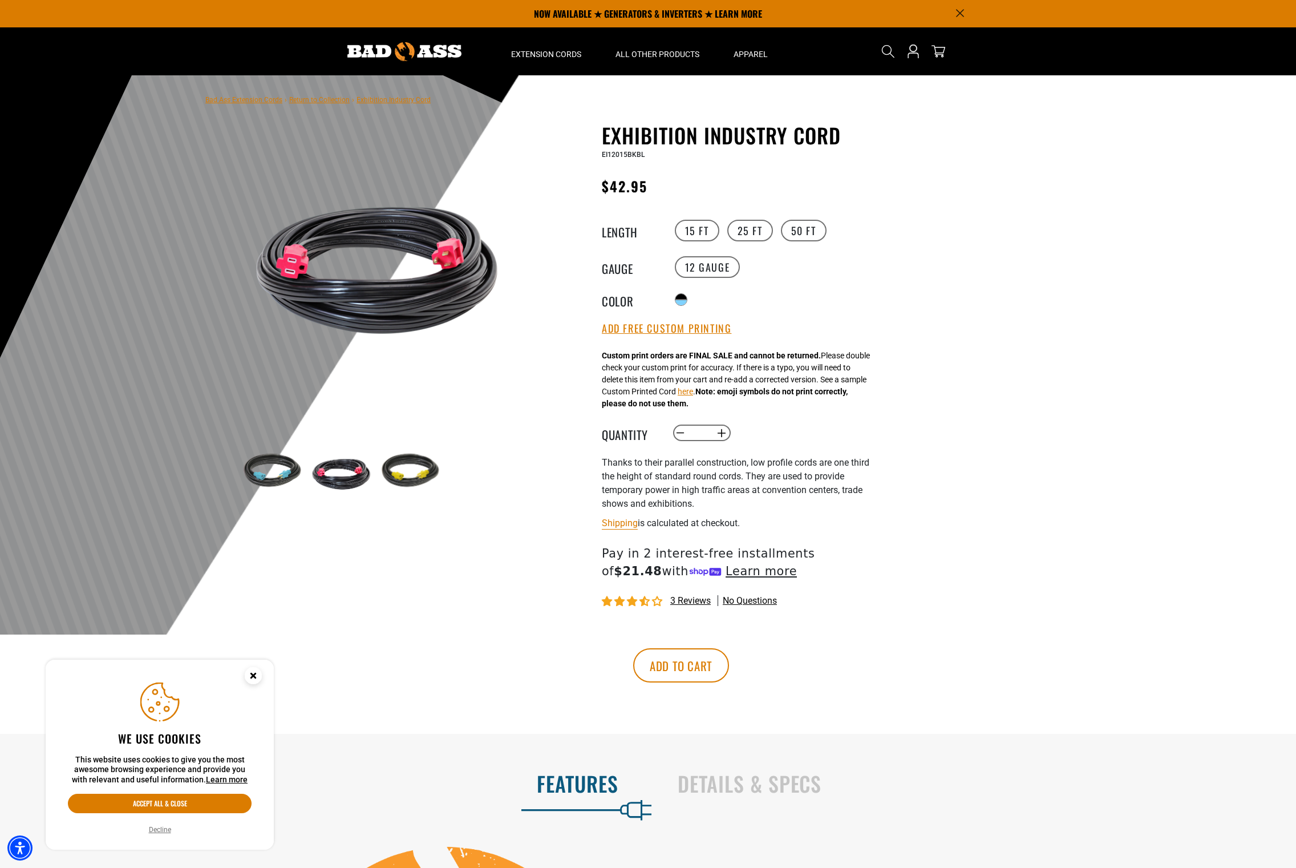
click at [410, 477] on img at bounding box center [410, 472] width 66 height 66
